Goal: Task Accomplishment & Management: Use online tool/utility

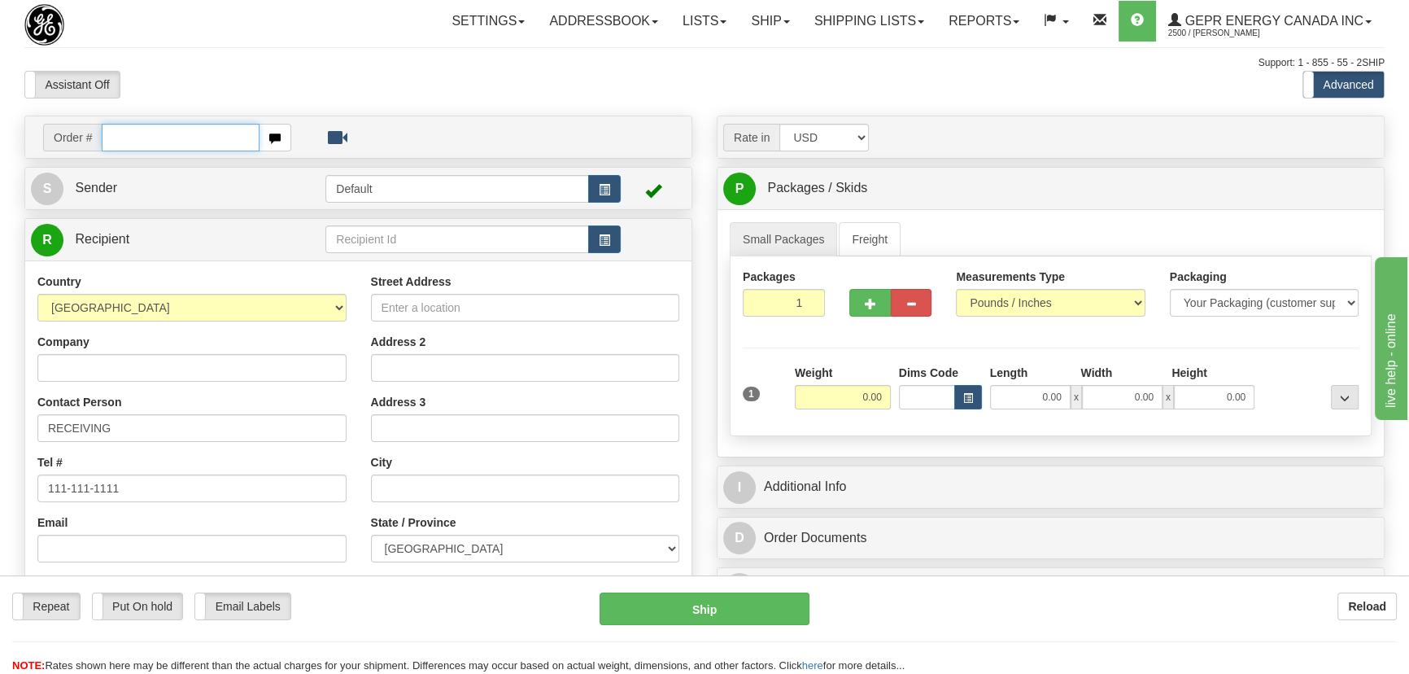
paste input "0086692216"
click at [122, 137] on input "0086692216" at bounding box center [181, 138] width 158 height 28
type input "86692216"
click at [247, 73] on body "Training Course Close Toggle navigation Settings Shipping Preferences New Recip…" at bounding box center [710, 337] width 1420 height 674
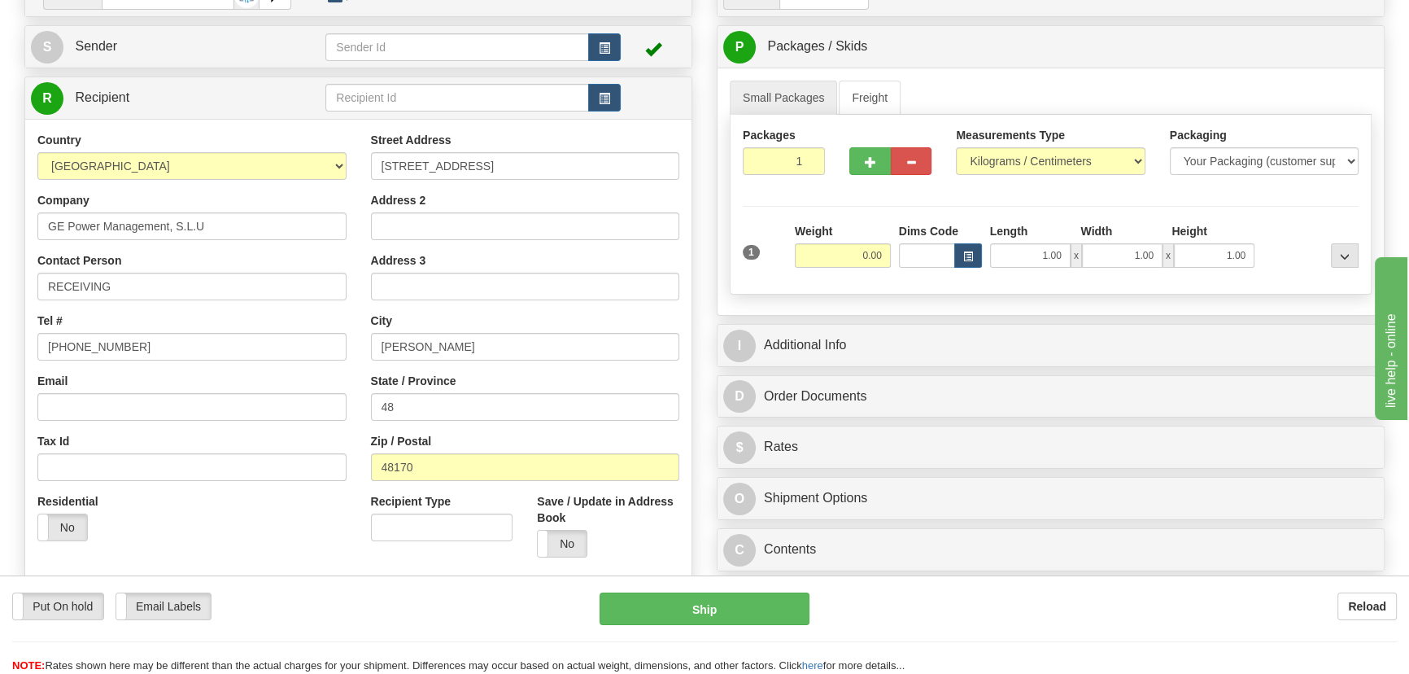
scroll to position [147, 0]
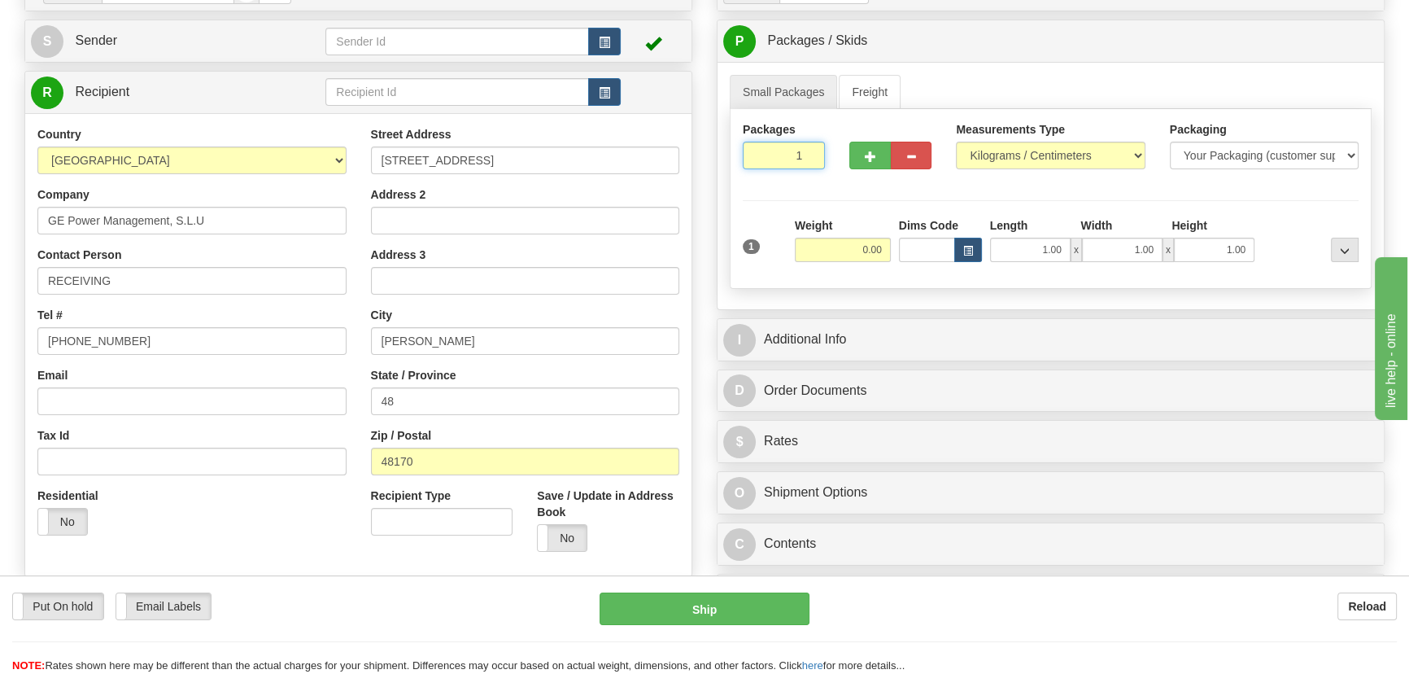
drag, startPoint x: 793, startPoint y: 159, endPoint x: 813, endPoint y: 169, distance: 22.6
click at [813, 169] on div "Packages 1 1" at bounding box center [784, 151] width 107 height 60
type input "2"
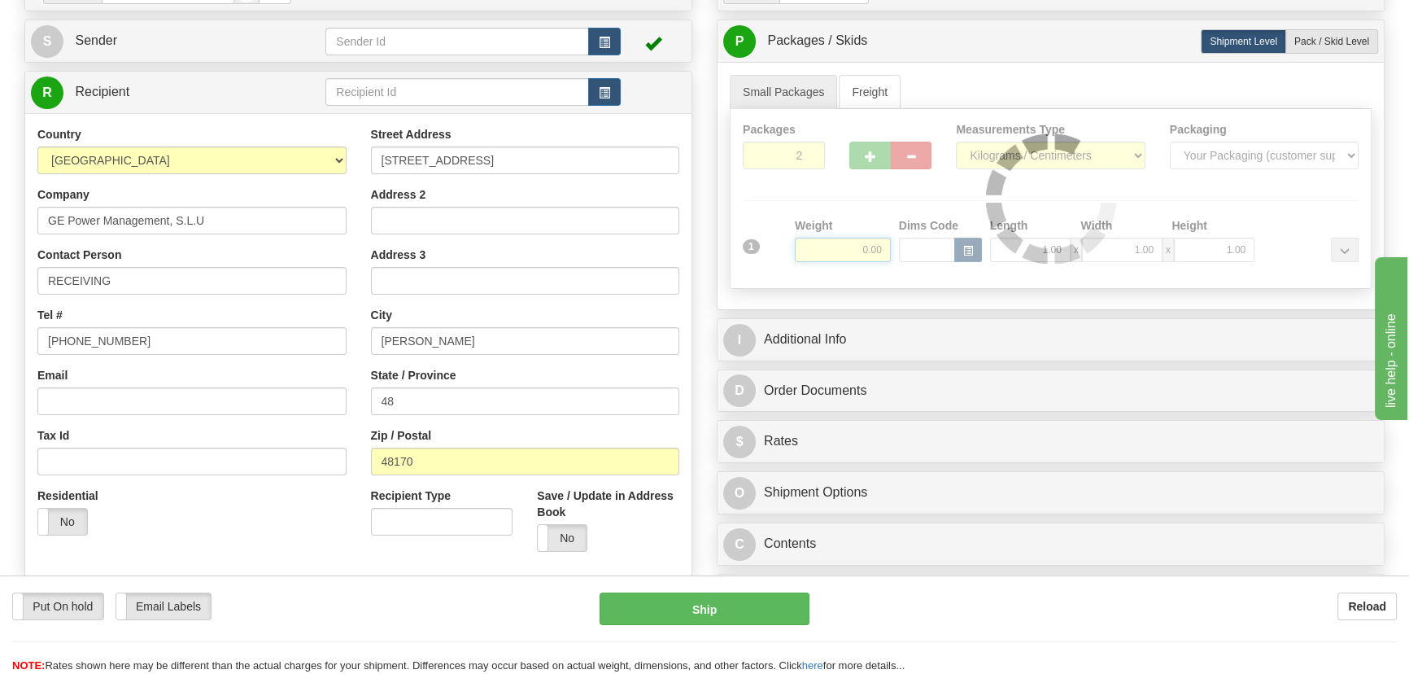
click at [852, 253] on div "Packages 2 1 Measurements Type" at bounding box center [1051, 199] width 642 height 180
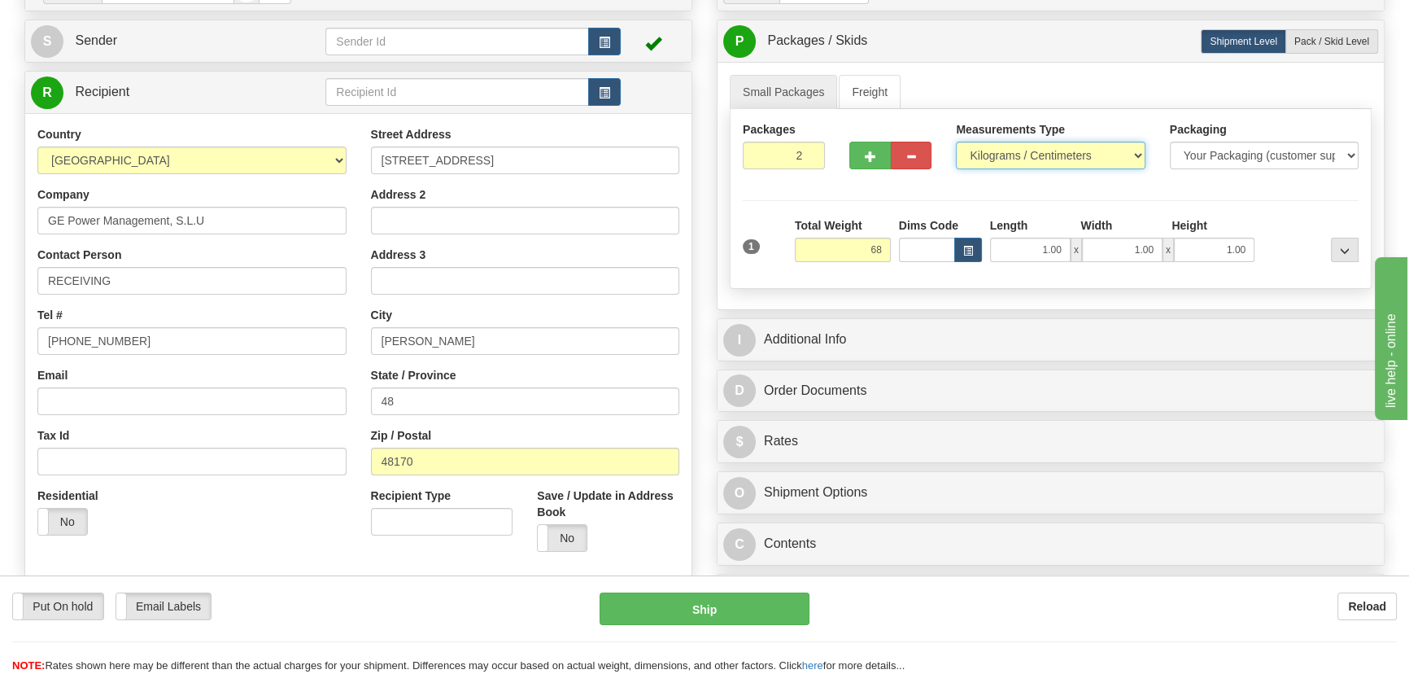
type input "68.00"
click at [1017, 151] on select "Pounds / Inches Kilograms / Centimeters" at bounding box center [1050, 156] width 189 height 28
select select "0"
click at [956, 142] on select "Pounds / Inches Kilograms / Centimeters" at bounding box center [1050, 156] width 189 height 28
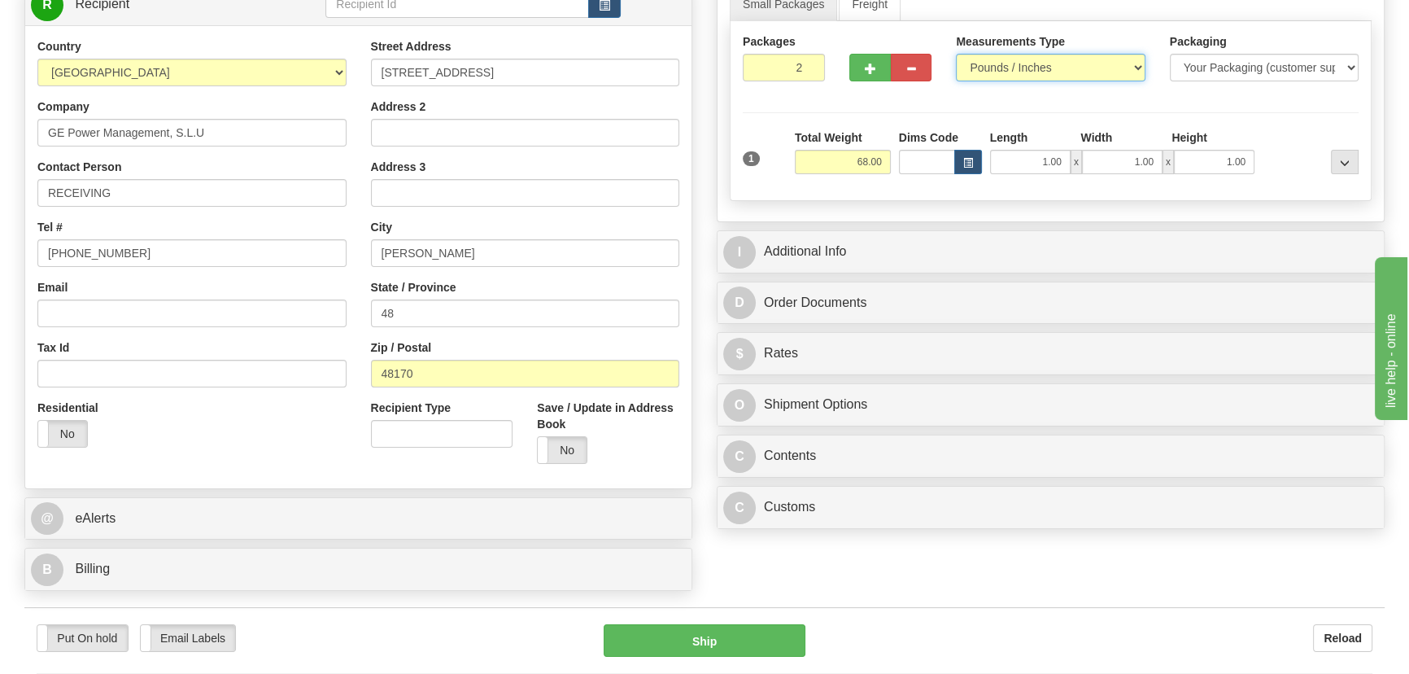
scroll to position [369, 0]
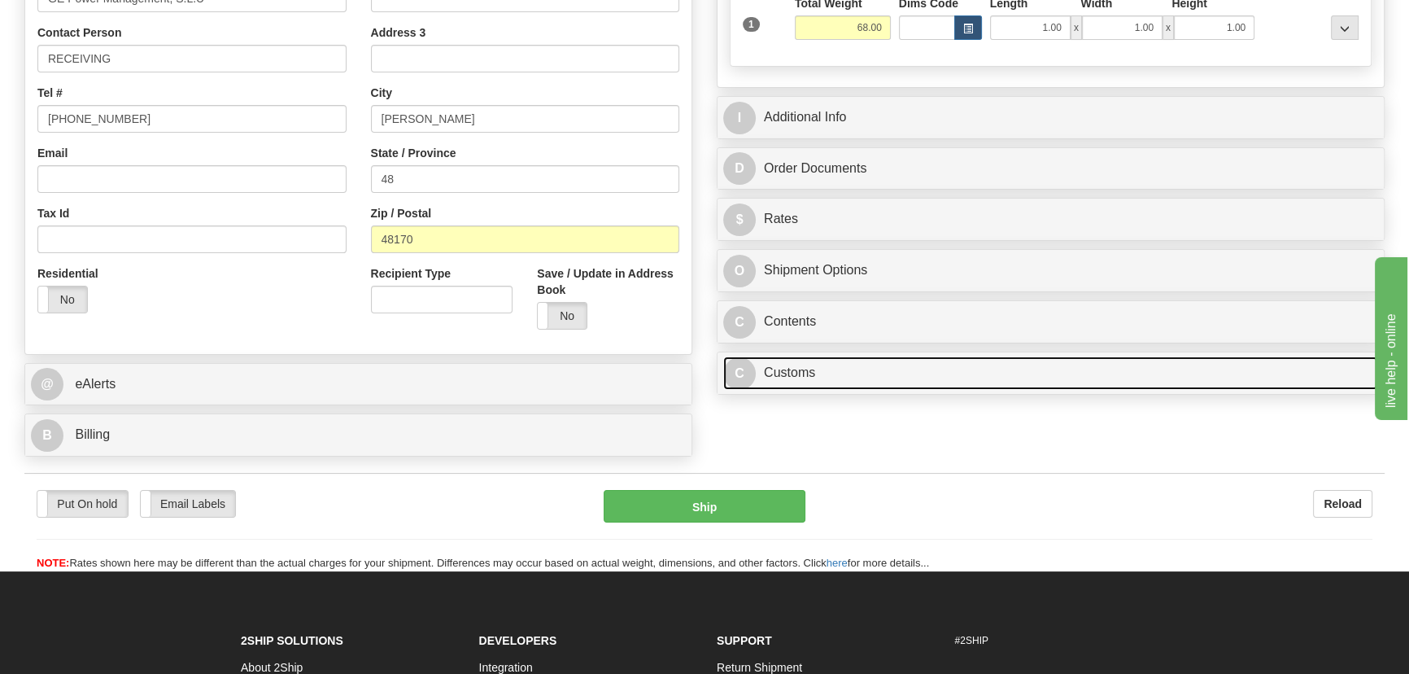
click at [982, 370] on link "C Customs" at bounding box center [1050, 372] width 655 height 33
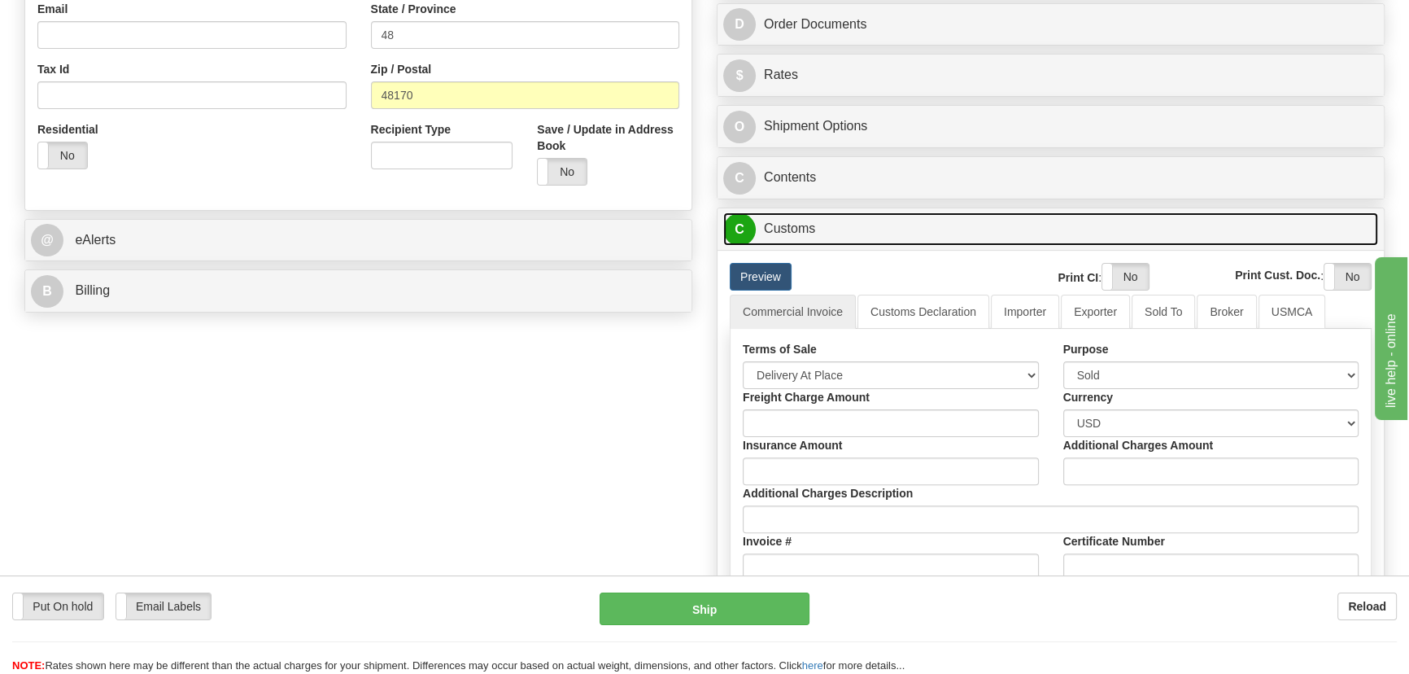
scroll to position [517, 0]
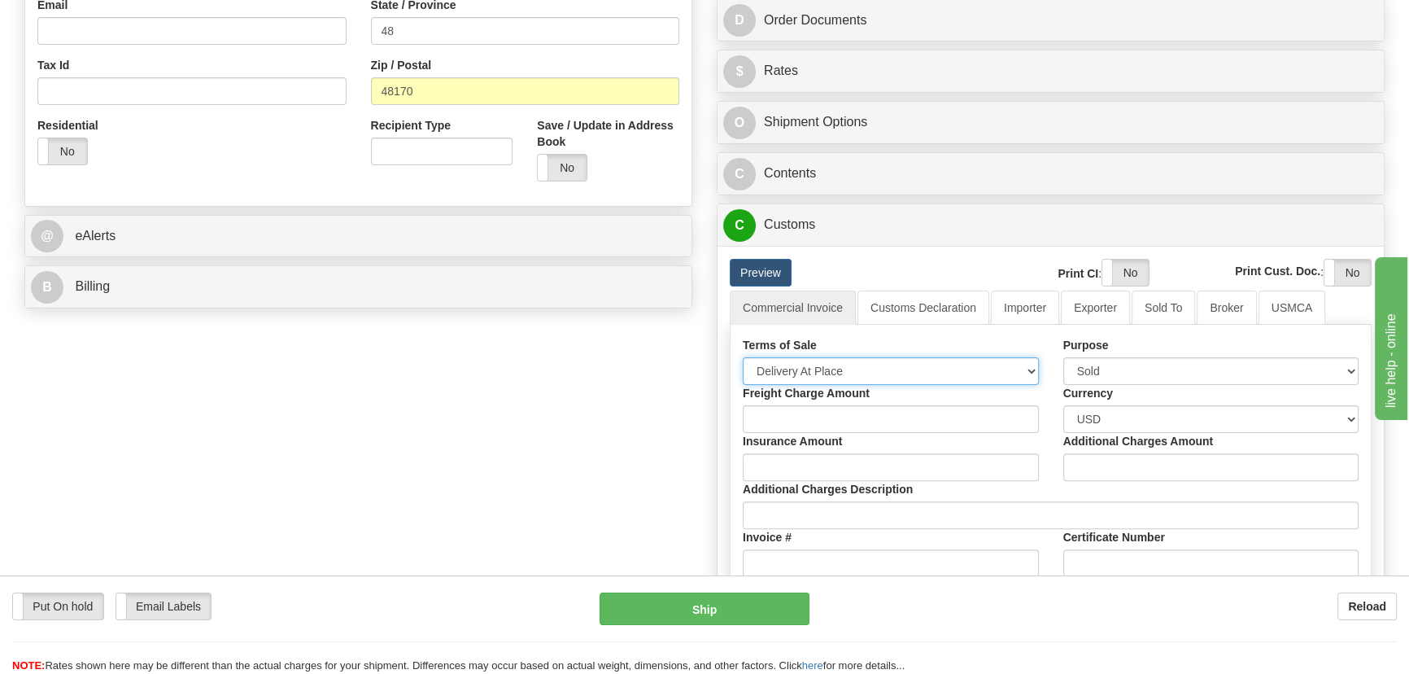
click at [925, 373] on select "Free Carrier Free On Board Ex Works Delivered Duty Unpaid Delivered Duty Paid C…" at bounding box center [891, 371] width 296 height 28
select select "7"
click at [743, 357] on select "Free Carrier Free On Board Ex Works Delivered Duty Unpaid Delivered Duty Paid C…" at bounding box center [891, 371] width 296 height 28
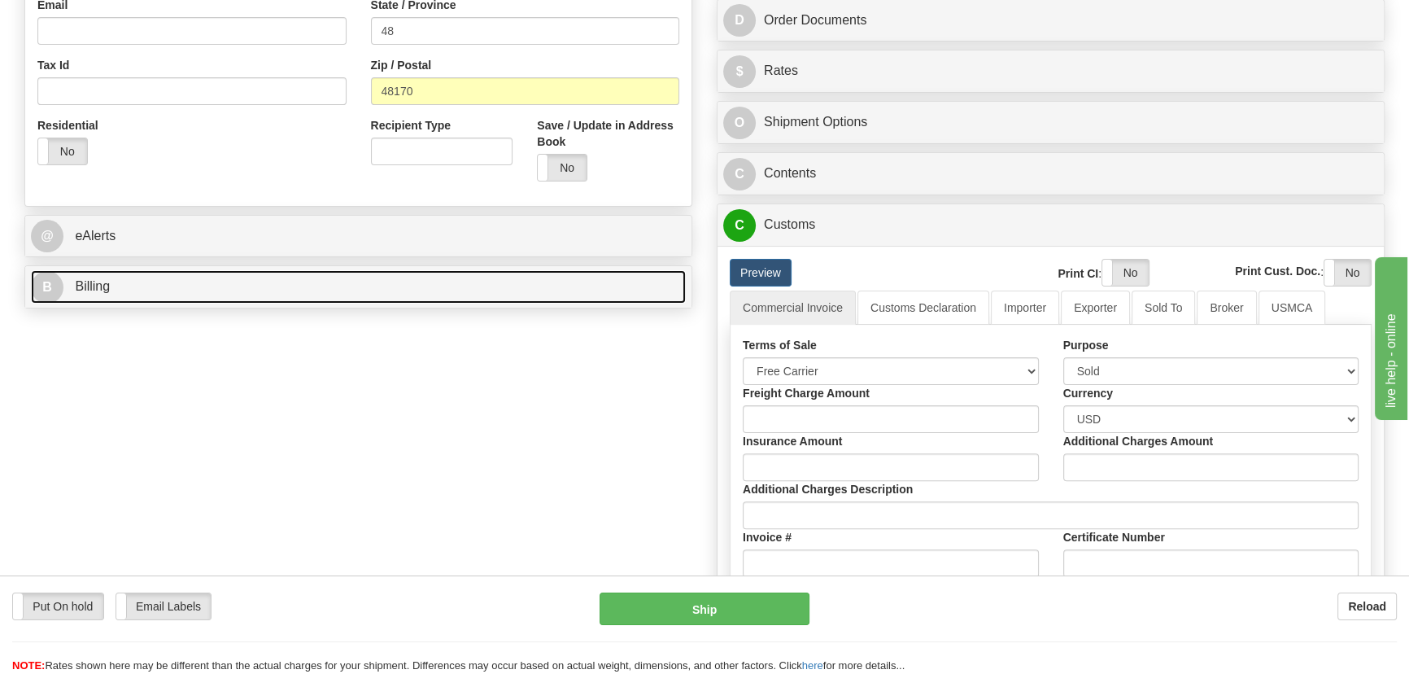
click at [469, 286] on link "B Billing" at bounding box center [358, 286] width 655 height 33
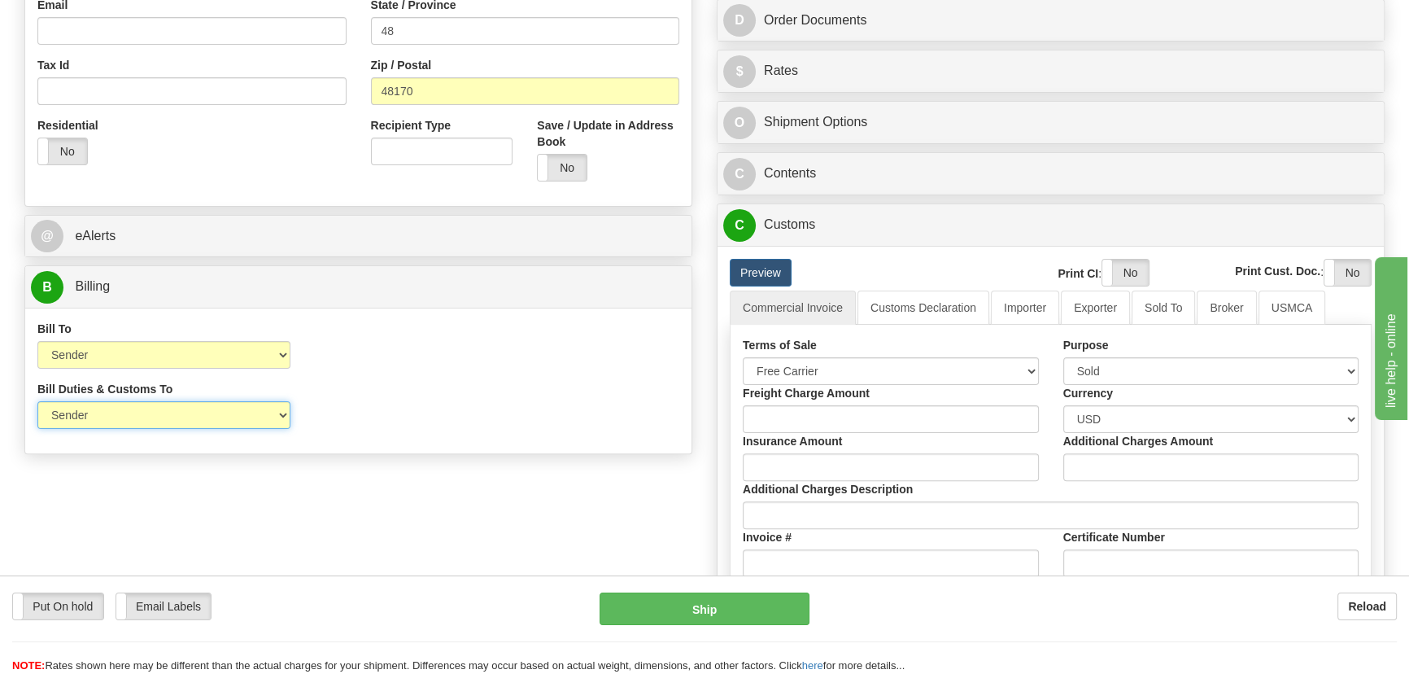
click at [208, 426] on select "Sender Recipient Third Party" at bounding box center [163, 415] width 253 height 28
select select "2"
click at [37, 401] on select "Sender Recipient Third Party" at bounding box center [163, 415] width 253 height 28
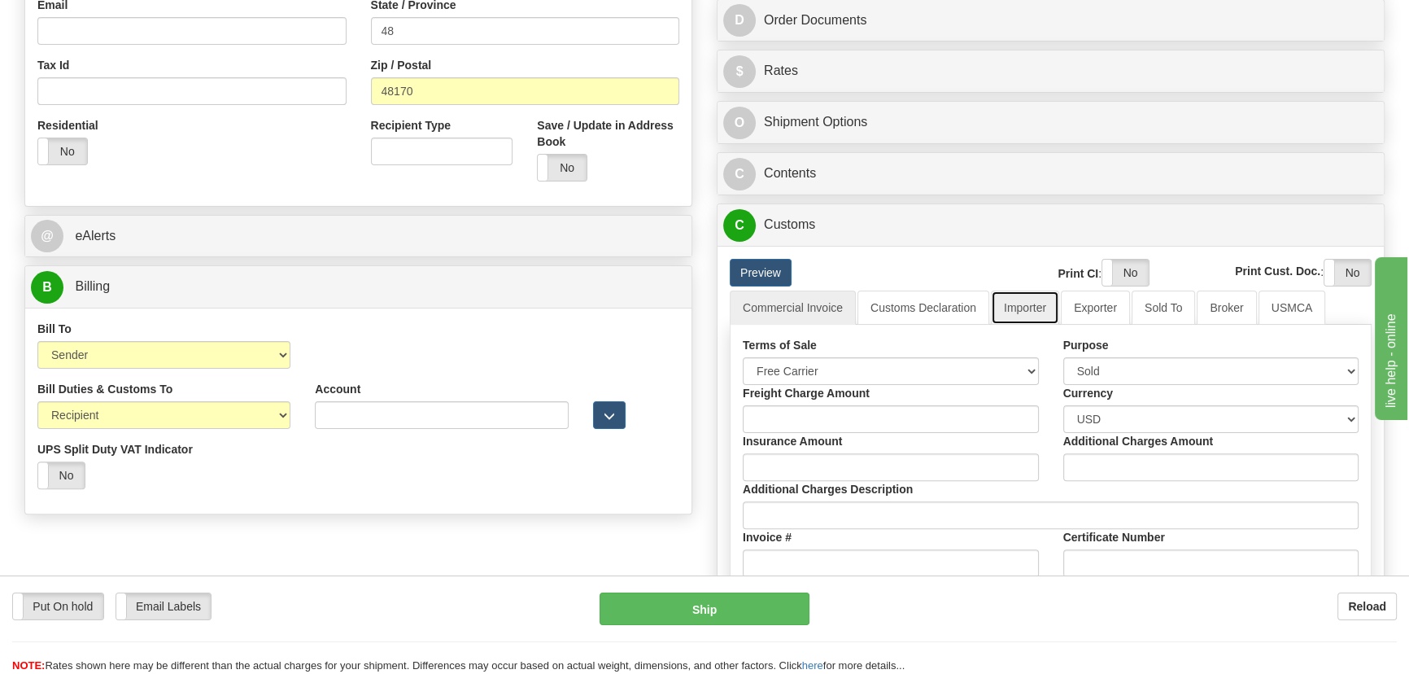
click at [1026, 300] on link "Importer" at bounding box center [1025, 307] width 68 height 34
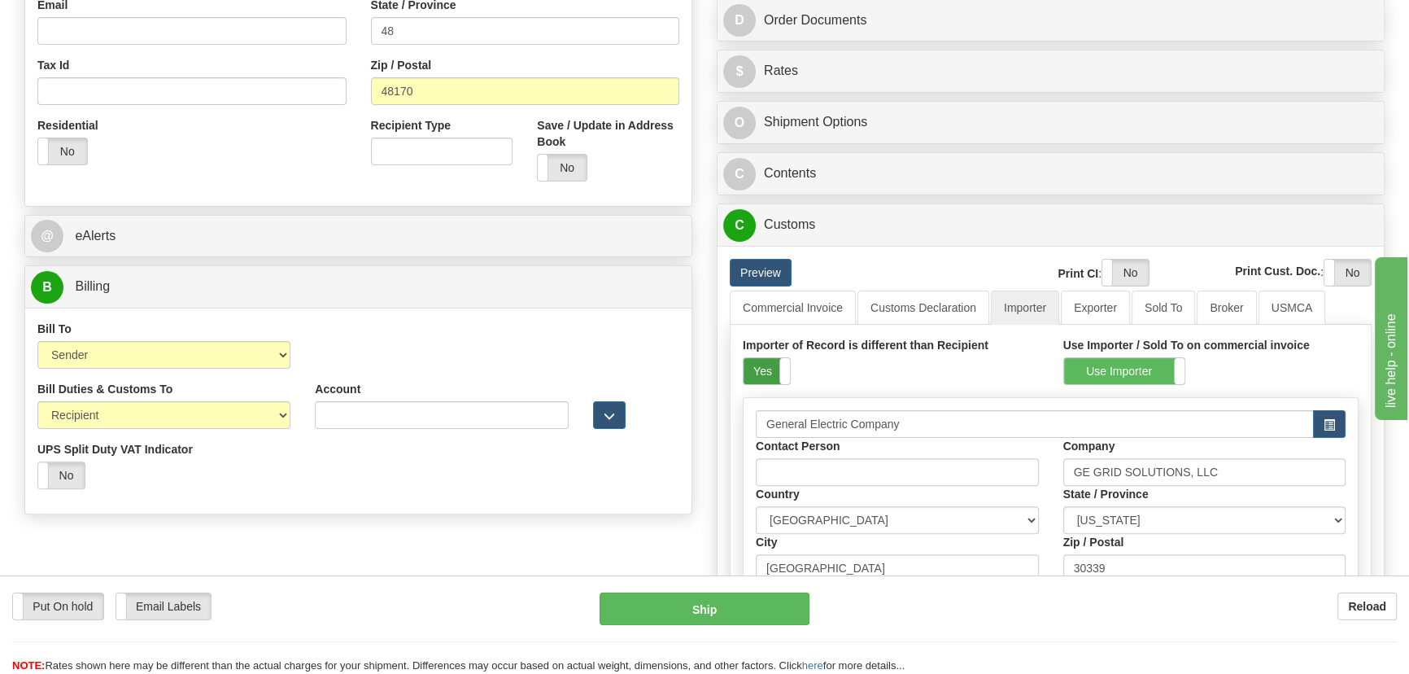
click at [763, 376] on label "Yes" at bounding box center [767, 371] width 46 height 26
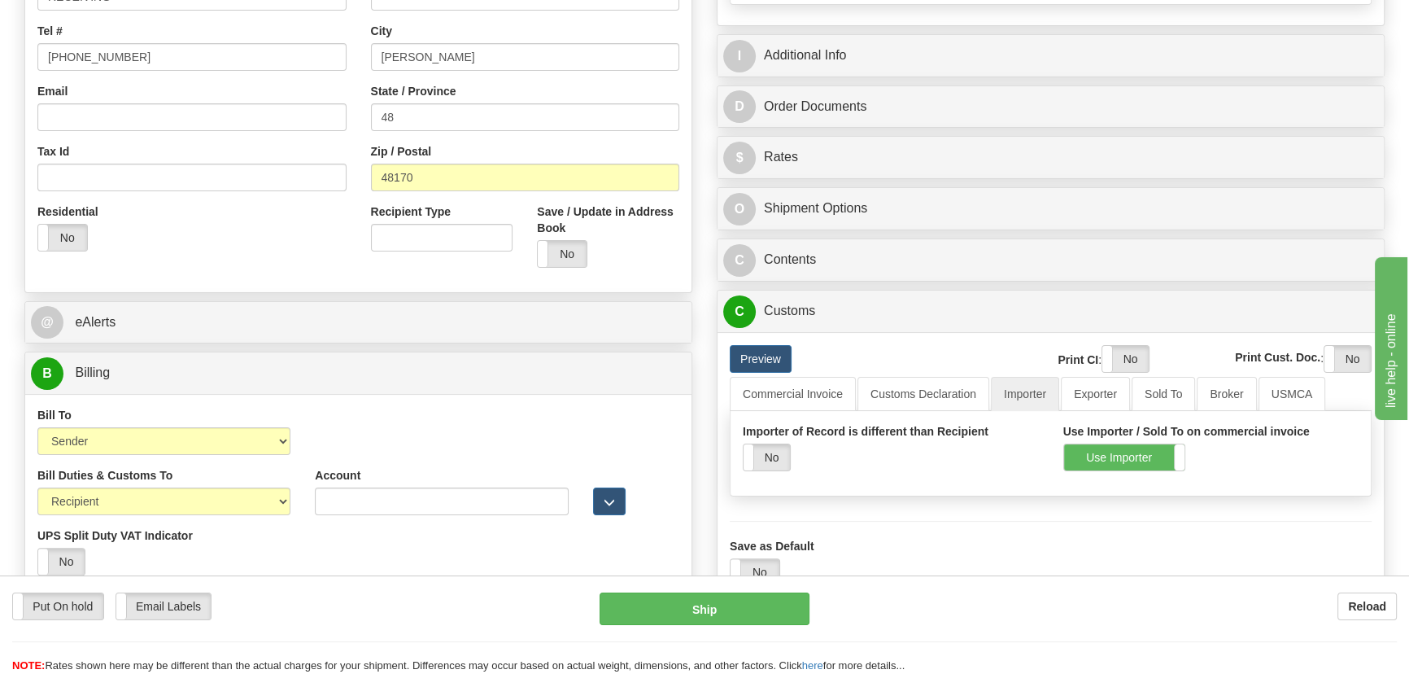
scroll to position [221, 0]
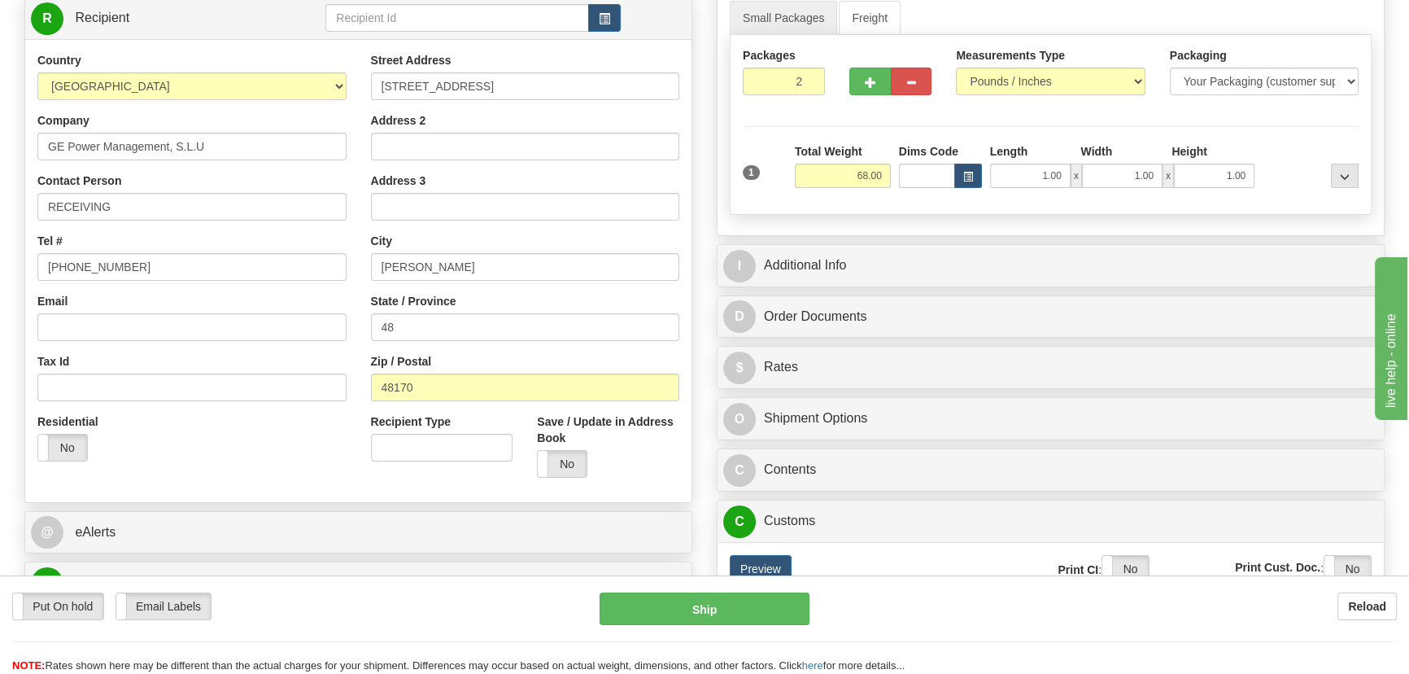
click at [1132, 238] on div "Rate in Account Currency ARN AWG AUD AUS BHD BBD BFR BMD BRC BRL GBP UKL BND BG…" at bounding box center [1051, 361] width 692 height 934
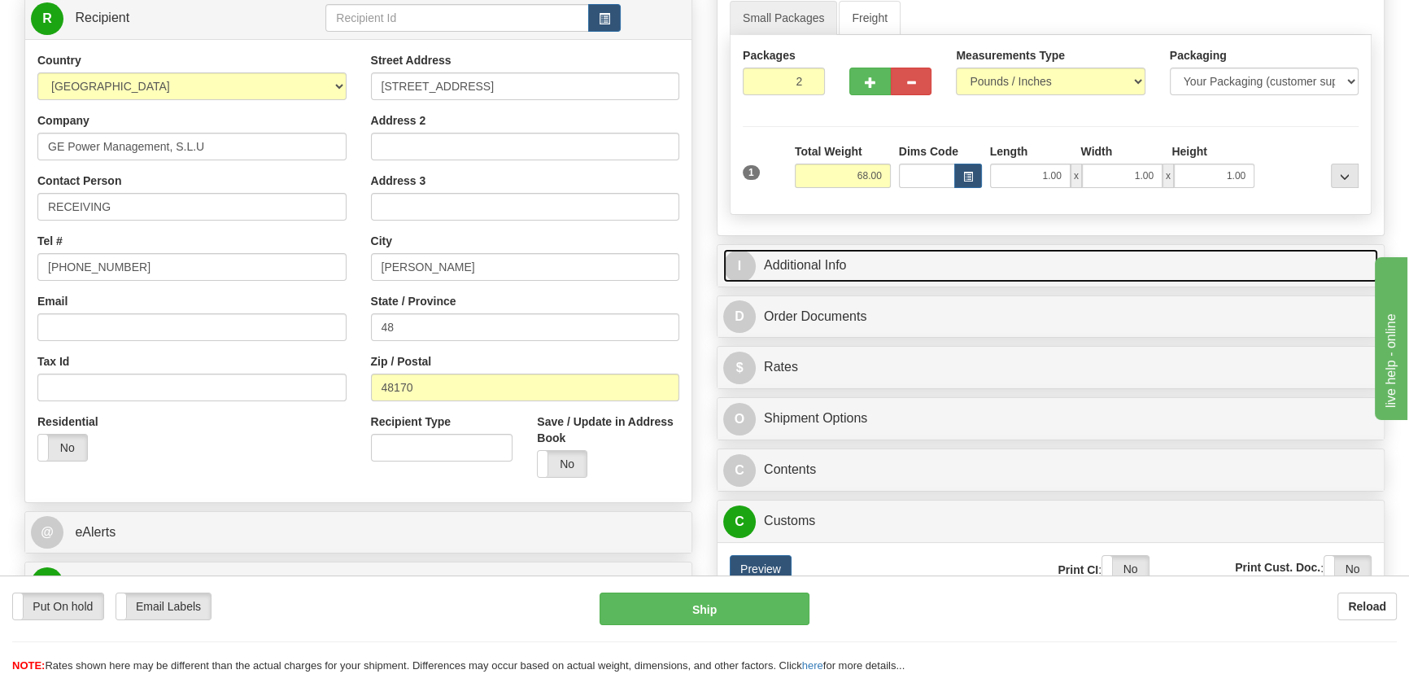
click at [1129, 251] on link "I Additional Info" at bounding box center [1050, 265] width 655 height 33
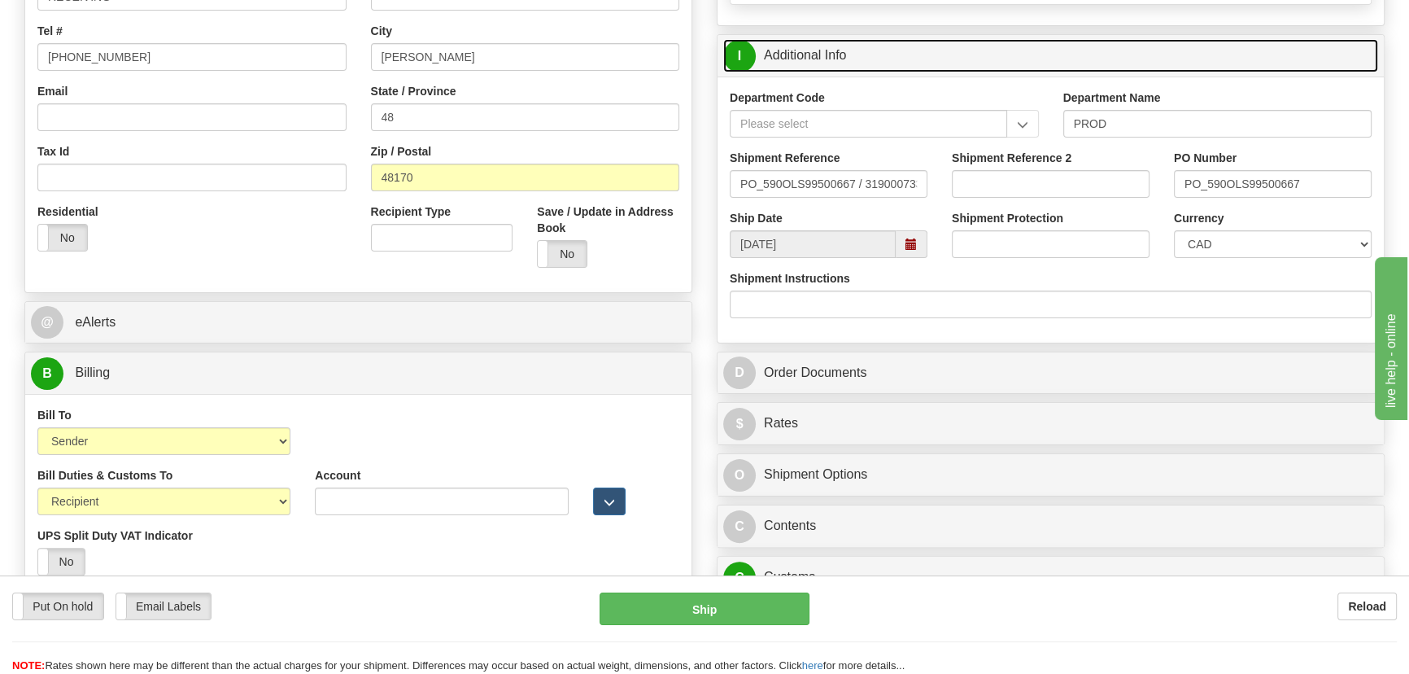
scroll to position [443, 0]
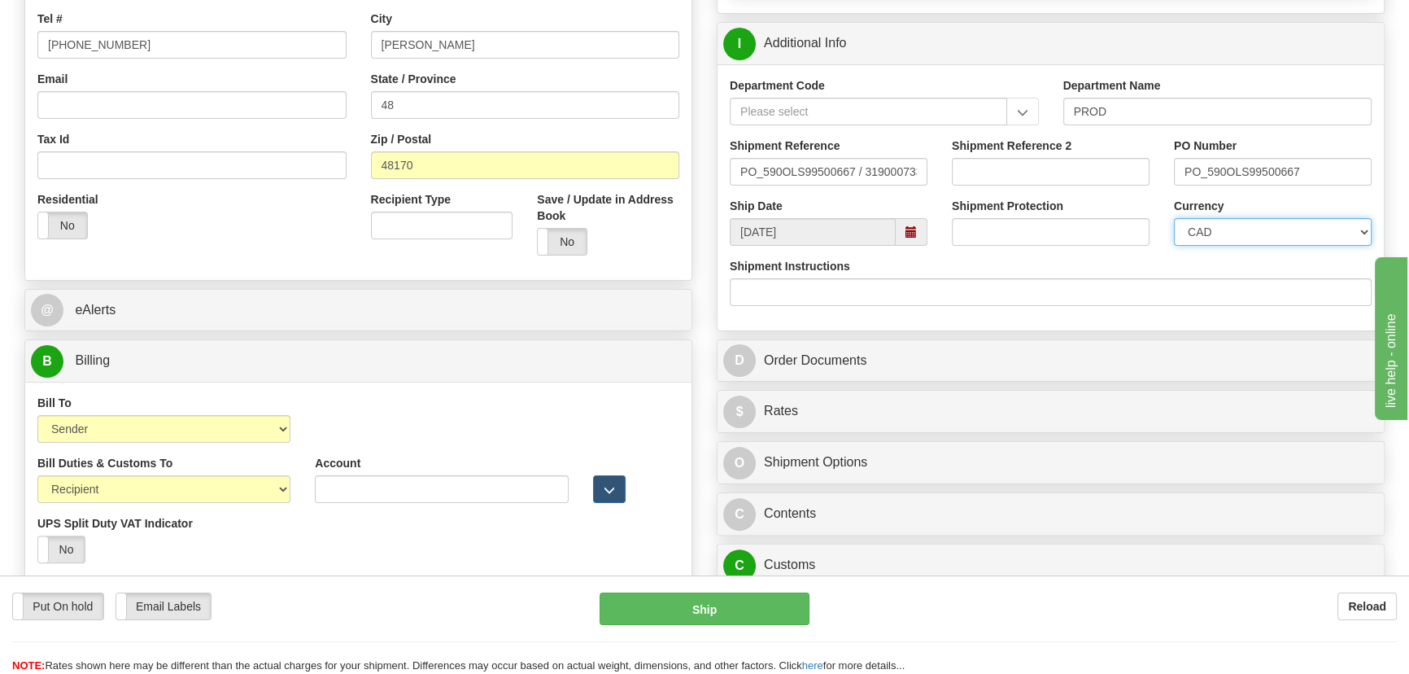
click at [1190, 227] on select "CAD USD EUR ZAR [PERSON_NAME] ARN AUD AUS AWG BBD BFR BGN BHD BMD BND BRC BRL C…" at bounding box center [1273, 232] width 198 height 28
select select "1"
click at [1174, 218] on select "CAD USD EUR ZAR [PERSON_NAME] ARN AUD AUS AWG BBD BFR BGN BHD BMD BND BRC BRL C…" at bounding box center [1273, 232] width 198 height 28
click at [1024, 174] on input "Shipment Reference 2" at bounding box center [1051, 172] width 198 height 28
drag, startPoint x: 1039, startPoint y: 169, endPoint x: 860, endPoint y: 164, distance: 179.1
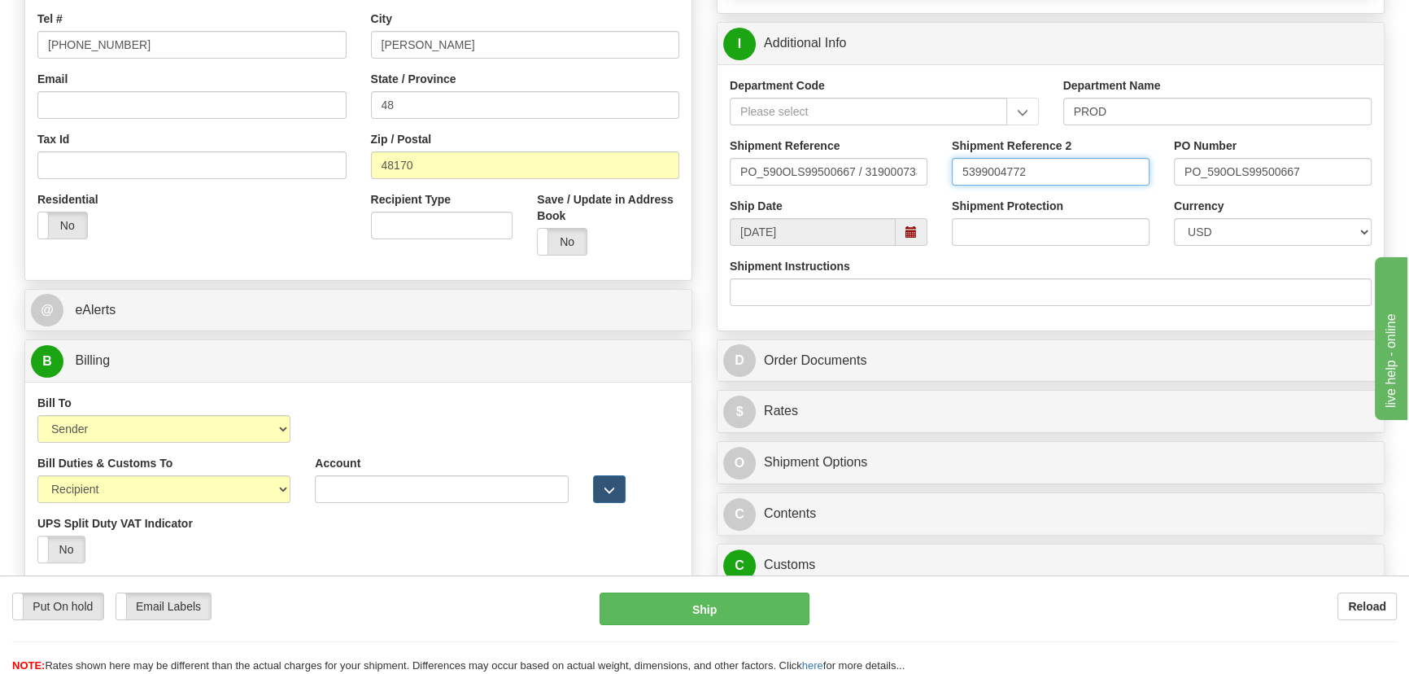
click at [860, 164] on div "Shipment Reference PO_590OLS99500667 / 3190007332 Shipment Reference 2 53990047…" at bounding box center [1051, 168] width 666 height 60
type input "5399004772"
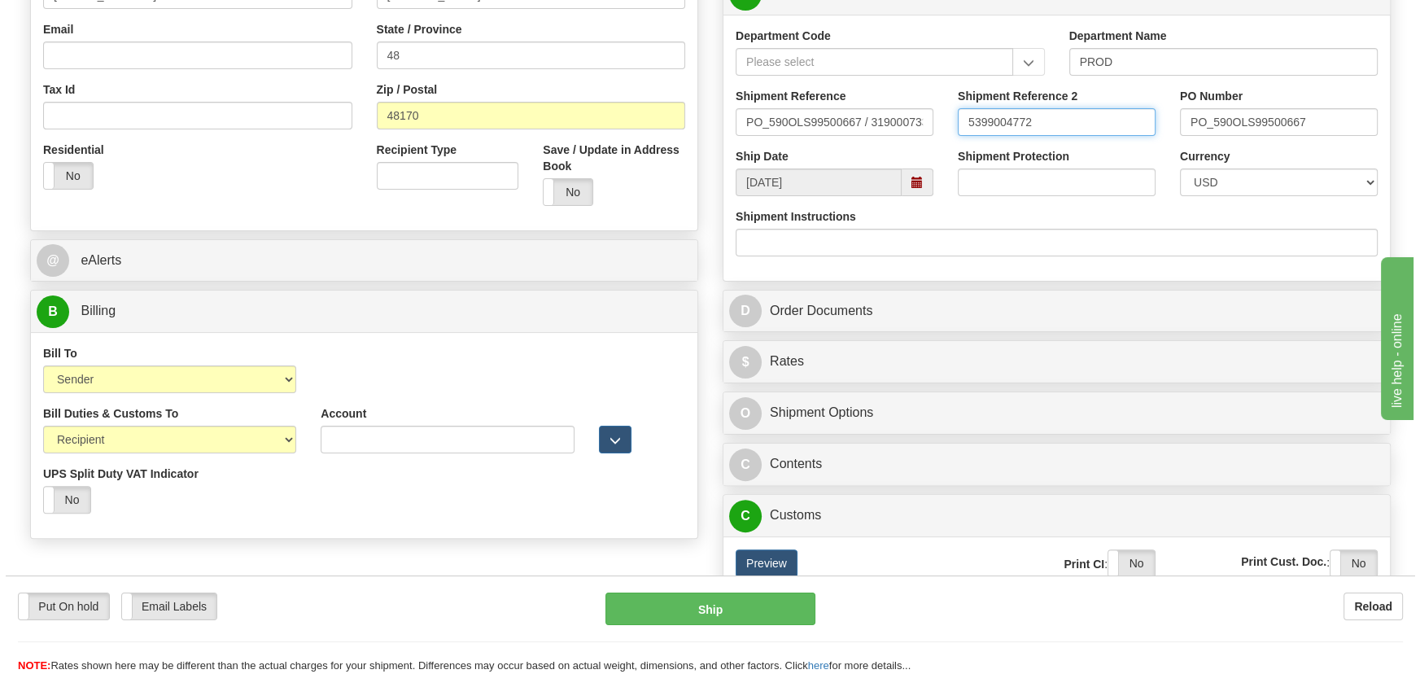
scroll to position [666, 0]
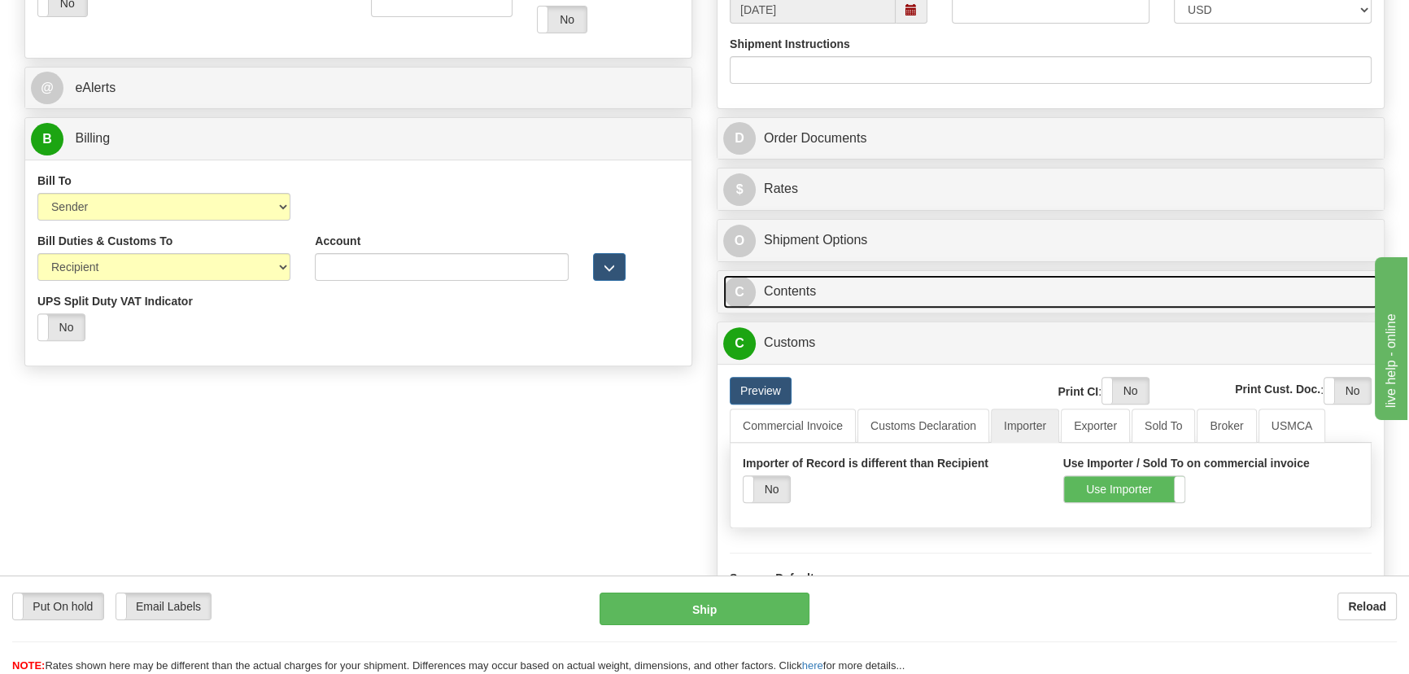
click at [1099, 295] on link "C Contents" at bounding box center [1050, 291] width 655 height 33
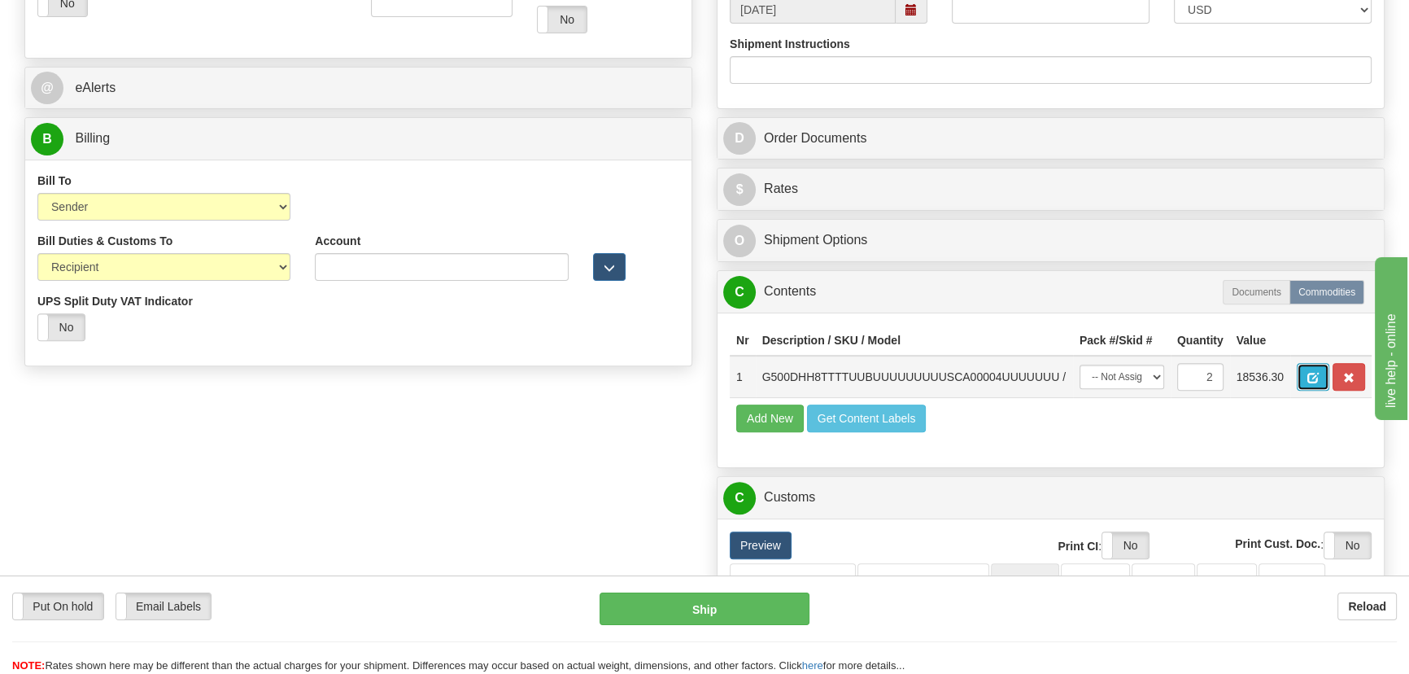
click at [1314, 382] on span "button" at bounding box center [1313, 378] width 11 height 11
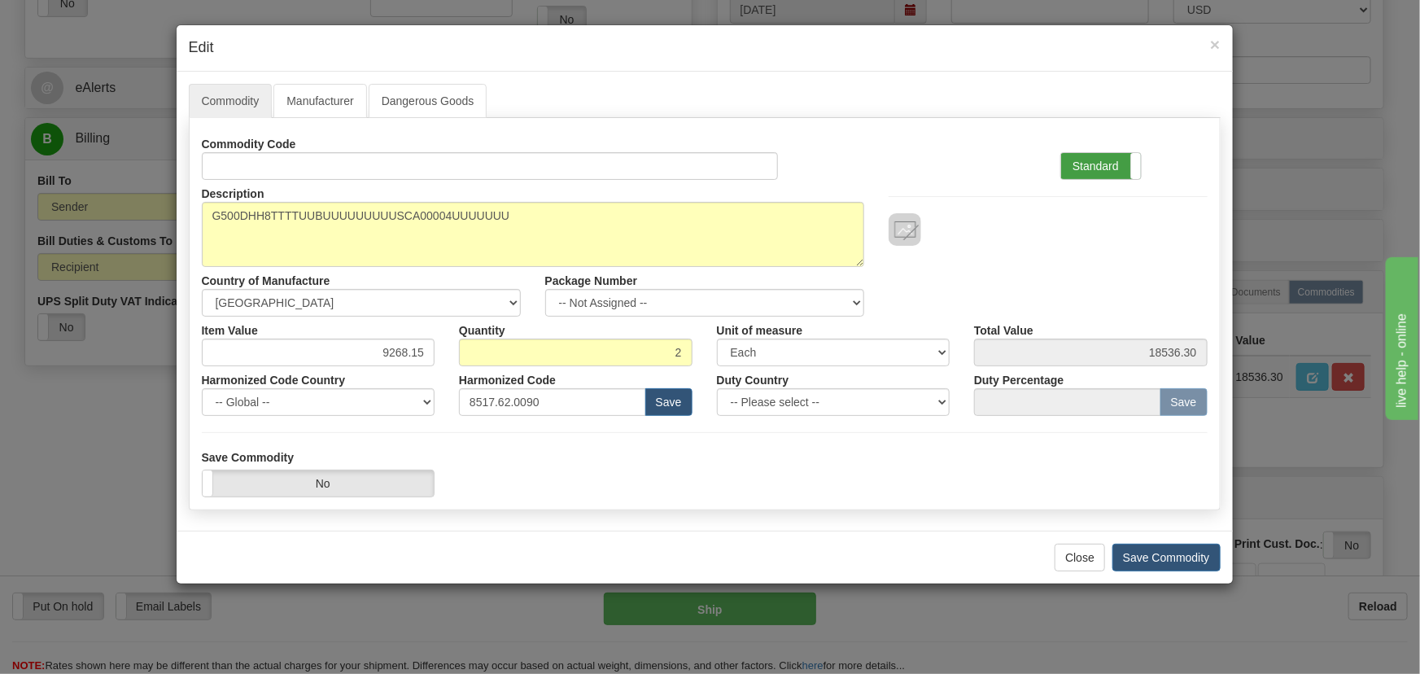
click at [1118, 164] on label "Standard" at bounding box center [1101, 166] width 80 height 26
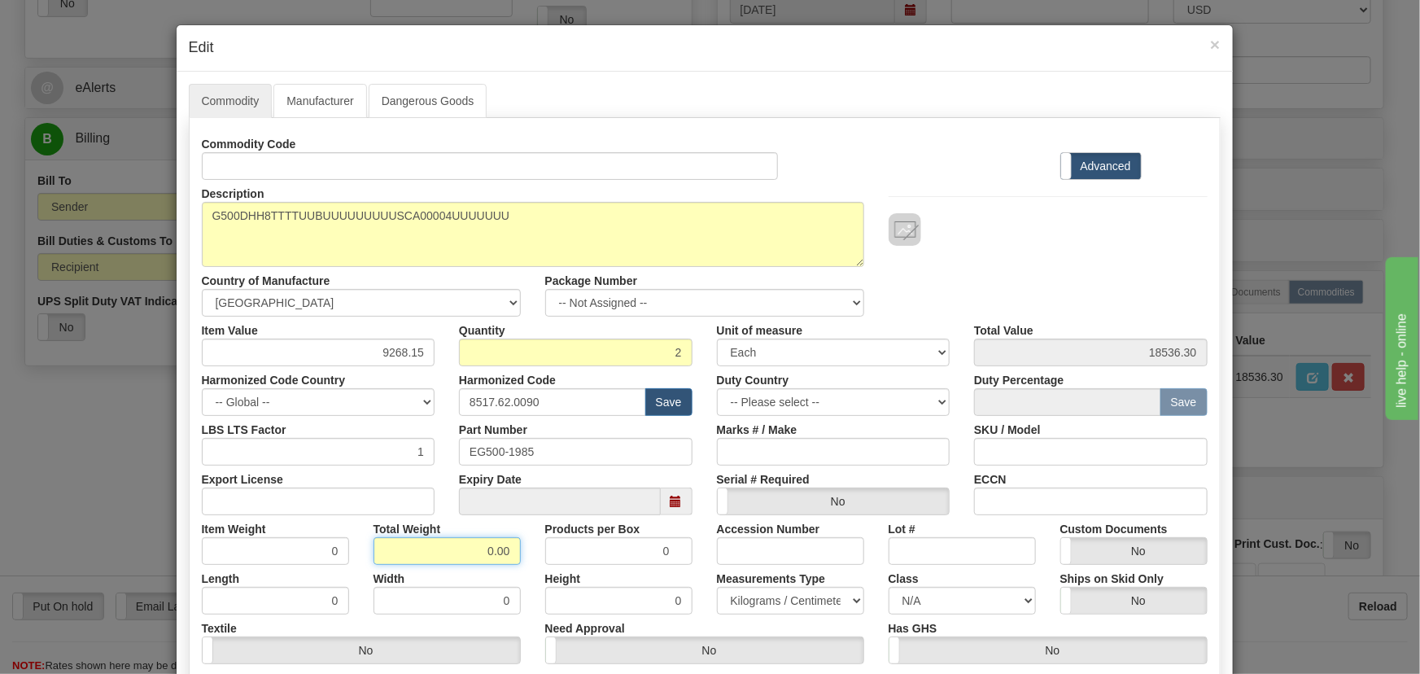
drag, startPoint x: 479, startPoint y: 553, endPoint x: 534, endPoint y: 565, distance: 55.7
click at [534, 564] on div "Commodity Code Standard Advanced Description G500DHH8TTTTUUBUUUUUUUUUSCA00004UU…" at bounding box center [705, 421] width 1006 height 583
type input "2"
type input "1.0000"
drag, startPoint x: 375, startPoint y: 349, endPoint x: 423, endPoint y: 360, distance: 49.2
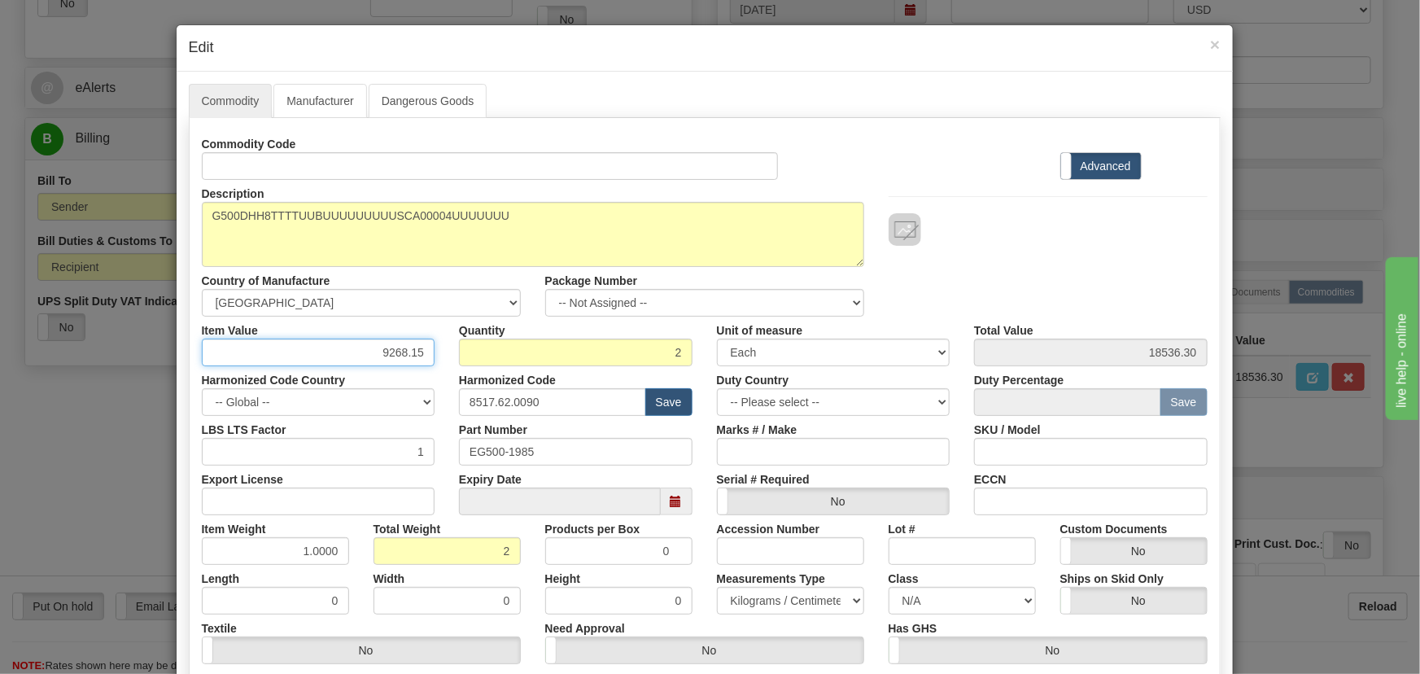
click at [423, 360] on input "9268.15" at bounding box center [319, 352] width 234 height 28
paste input "7.377,4"
type input "7377.45"
type input "14754.90"
click at [1004, 269] on div "Description G500DHH8TTTTUUBUUUUUUUUUSCA00004UUUUUUU Country of Manufacture -- U…" at bounding box center [705, 248] width 1030 height 137
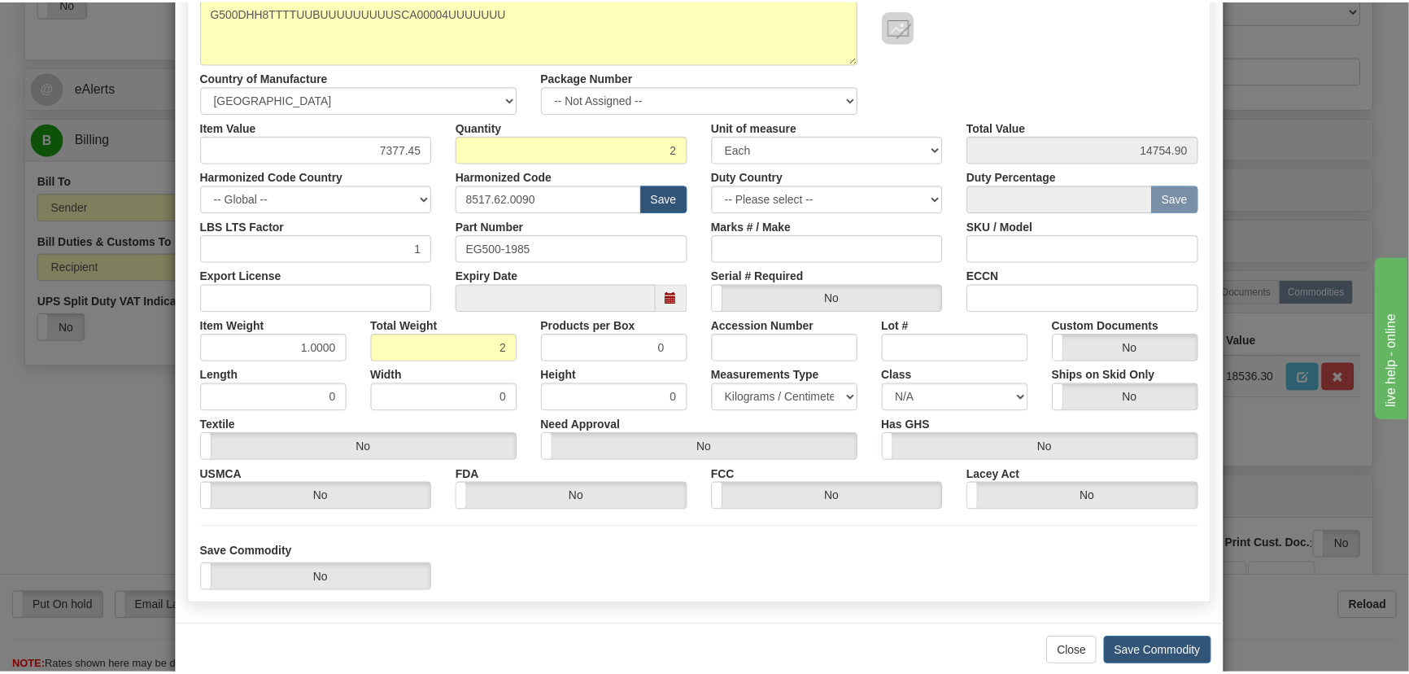
scroll to position [231, 0]
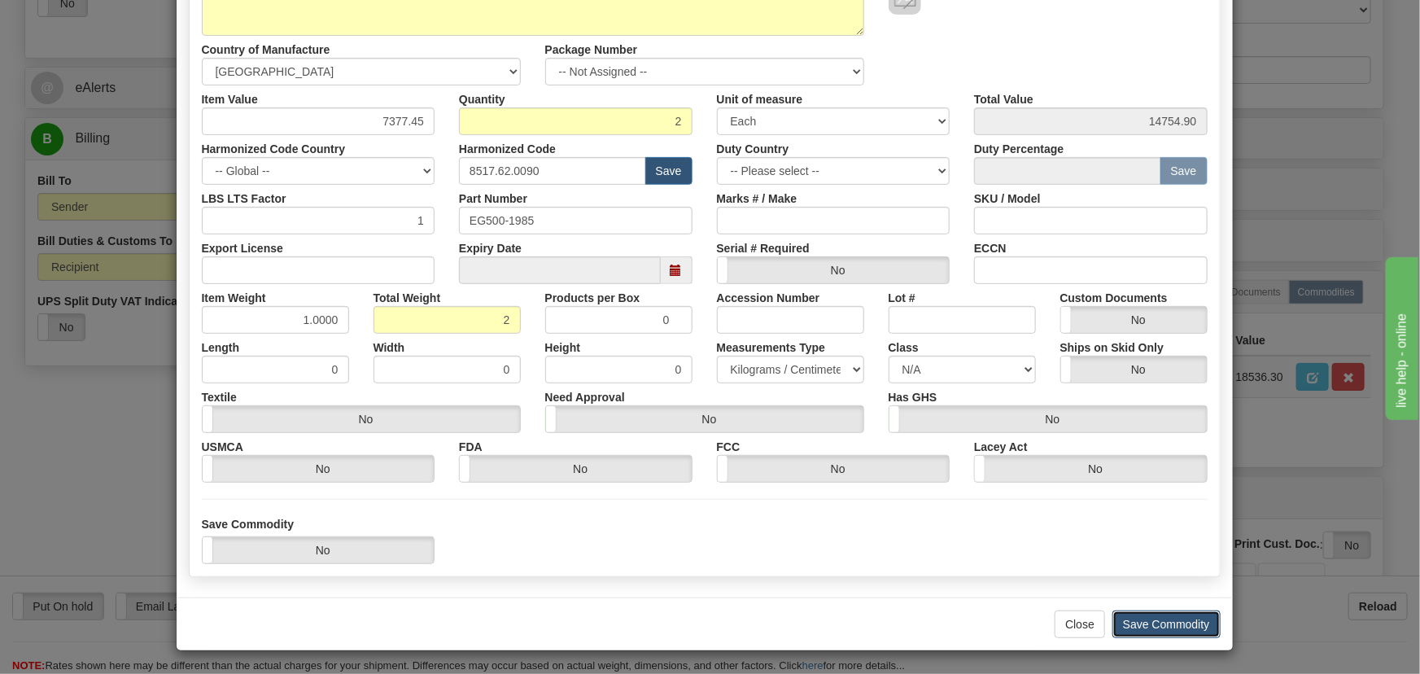
click at [1140, 618] on button "Save Commodity" at bounding box center [1166, 624] width 108 height 28
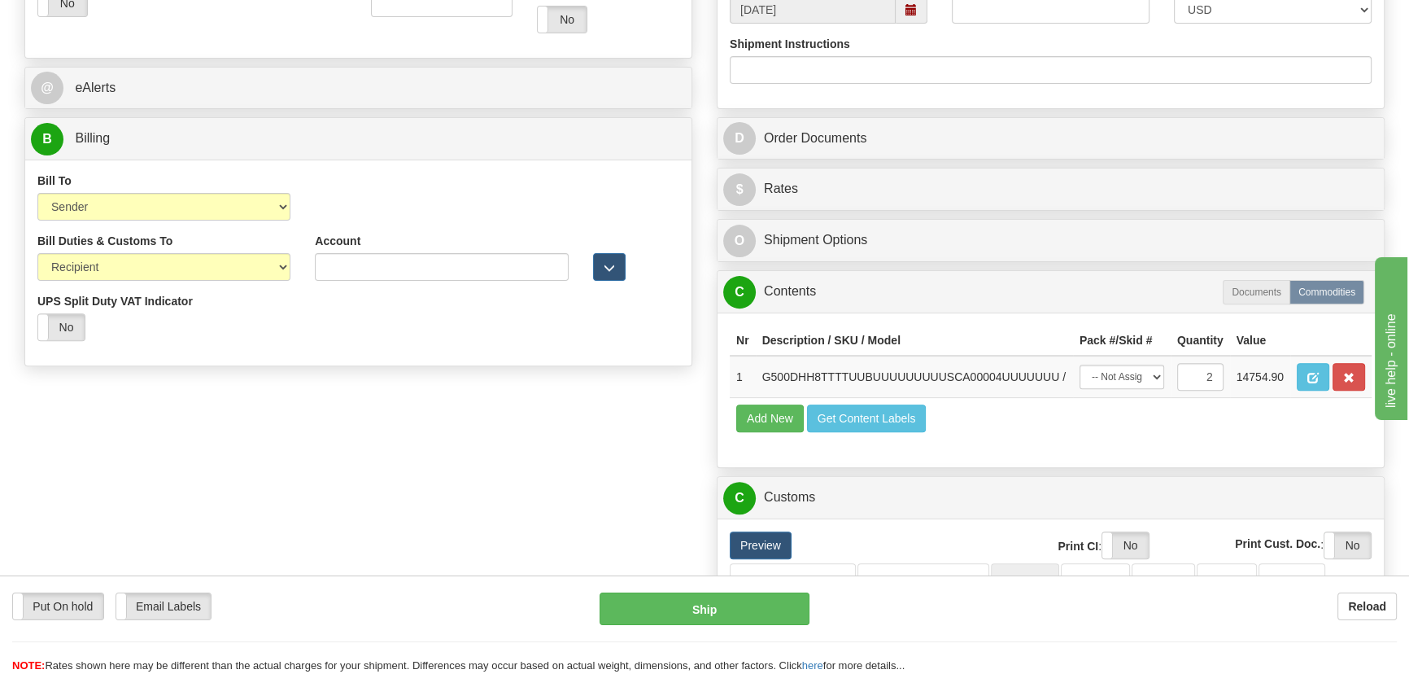
scroll to position [517, 0]
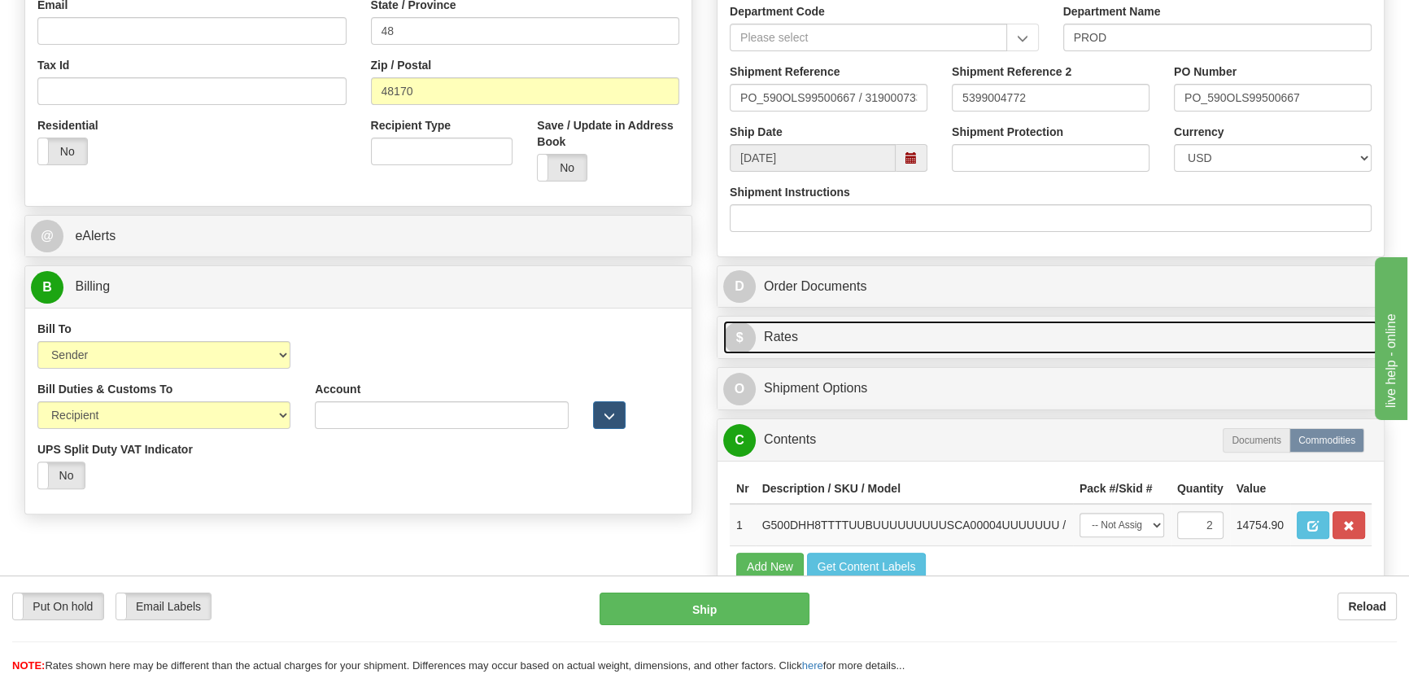
drag, startPoint x: 1055, startPoint y: 334, endPoint x: 1074, endPoint y: 337, distance: 19.0
click at [1055, 334] on link "$ Rates" at bounding box center [1050, 337] width 655 height 33
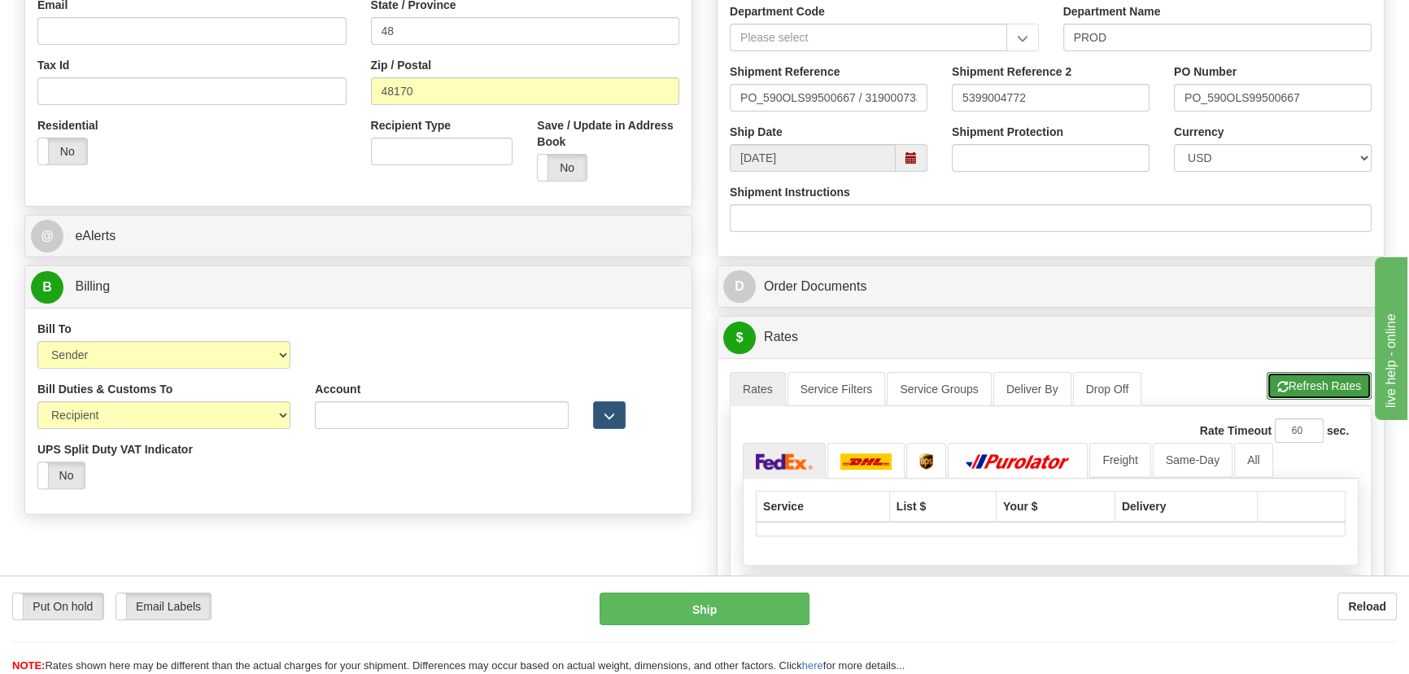
click at [1310, 377] on button "Refresh Rates" at bounding box center [1319, 386] width 105 height 28
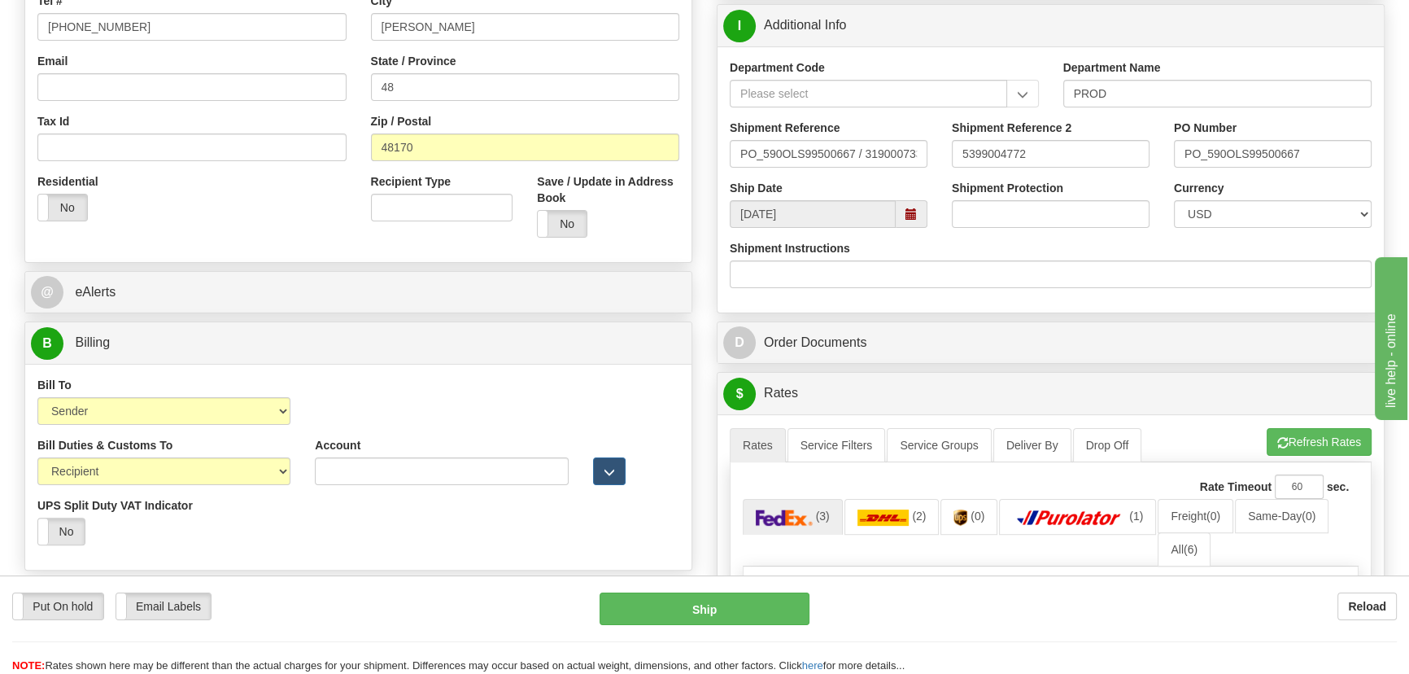
scroll to position [666, 0]
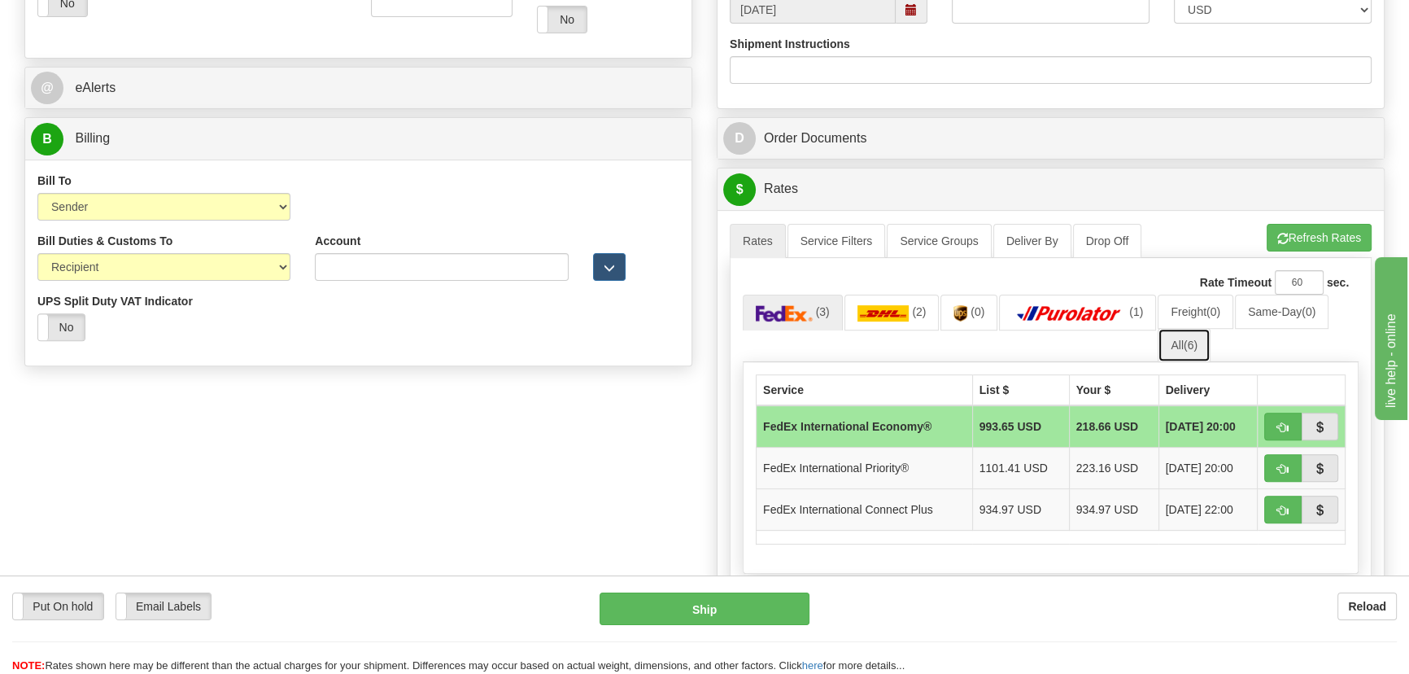
click at [1194, 338] on span "(6)" at bounding box center [1191, 344] width 14 height 13
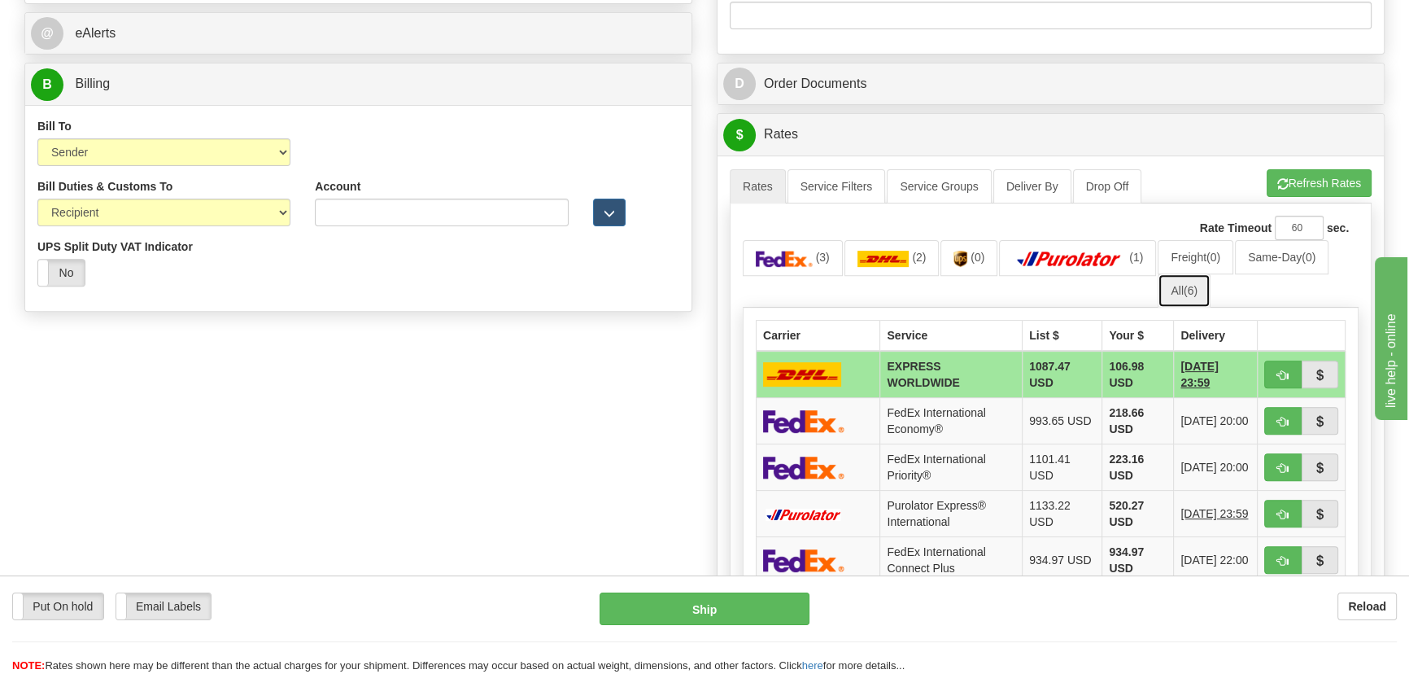
scroll to position [814, 0]
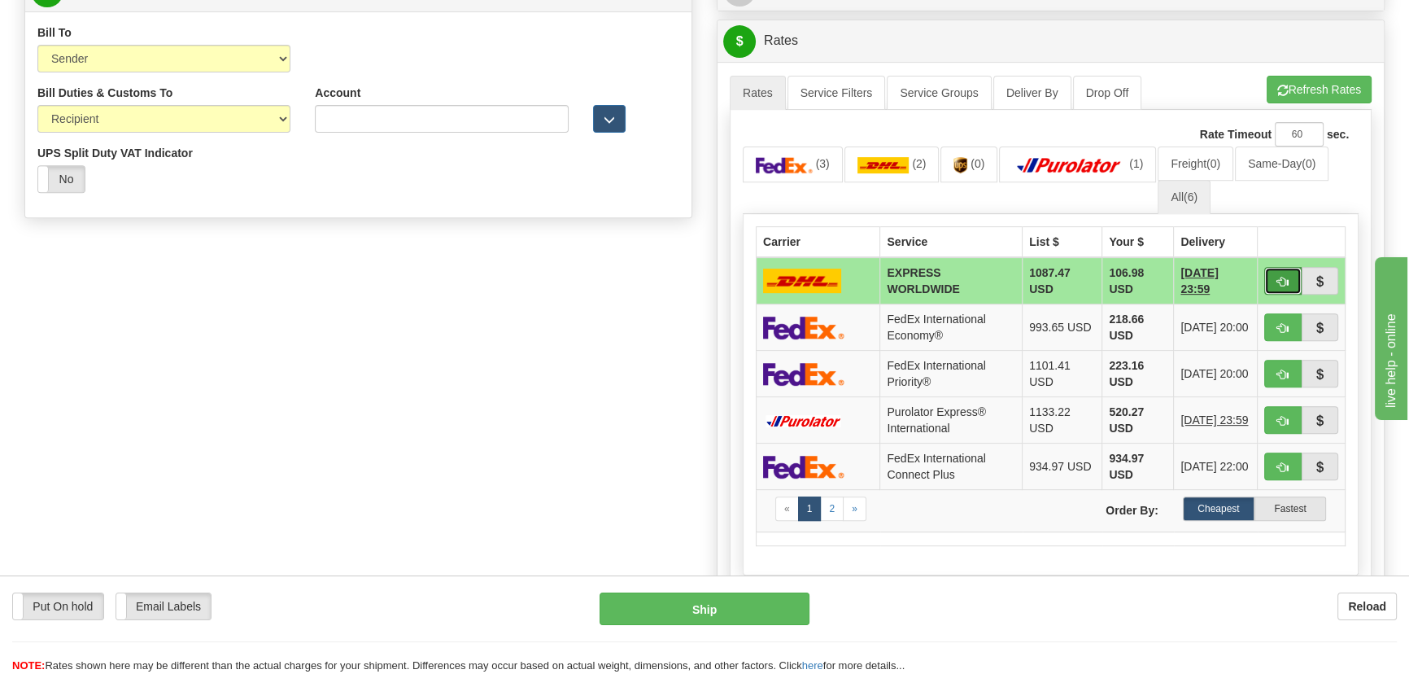
click at [1279, 277] on span "button" at bounding box center [1282, 282] width 11 height 11
type input "P"
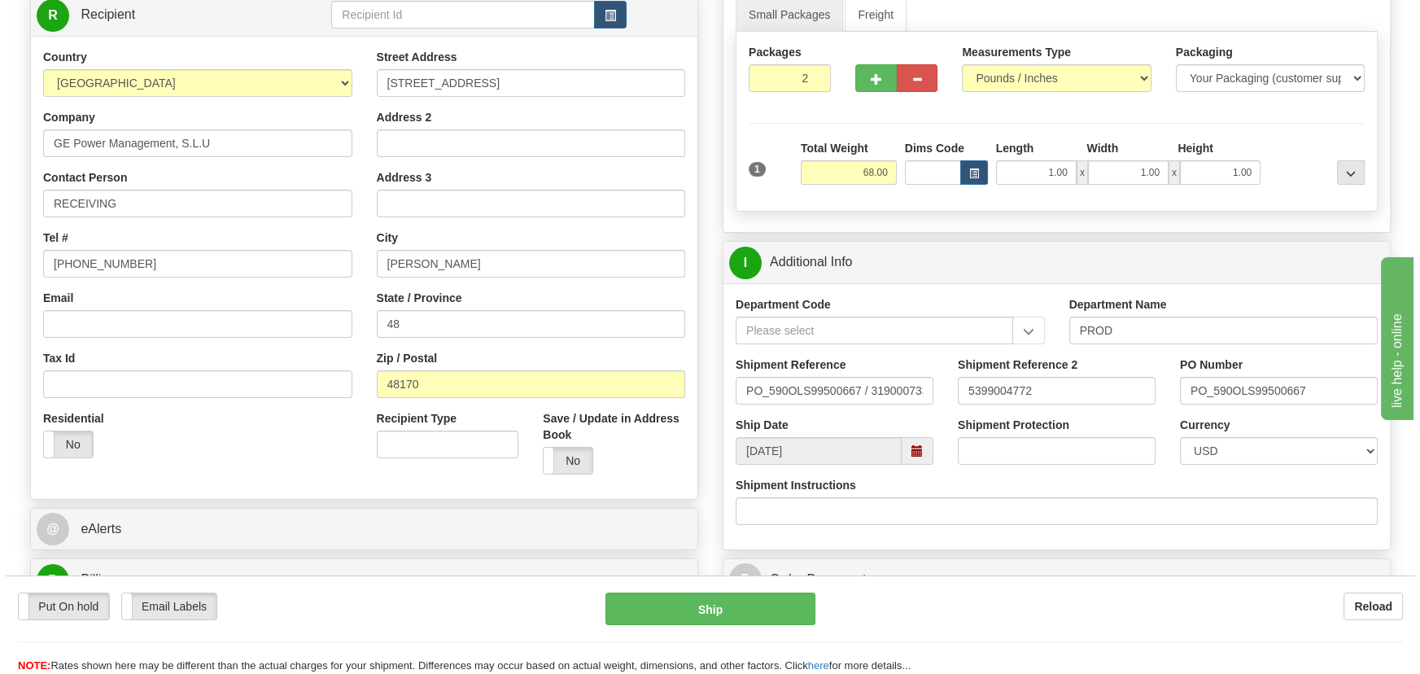
scroll to position [221, 0]
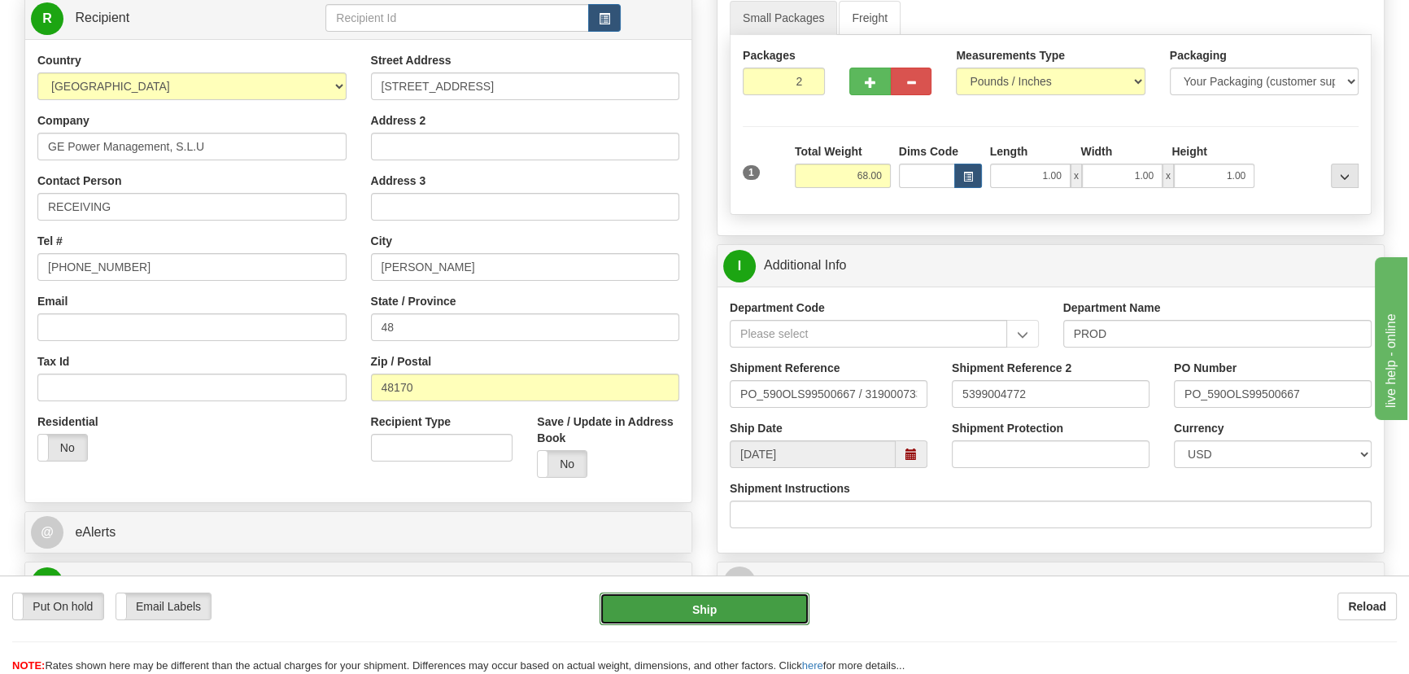
click at [751, 603] on button "Ship" at bounding box center [705, 608] width 211 height 33
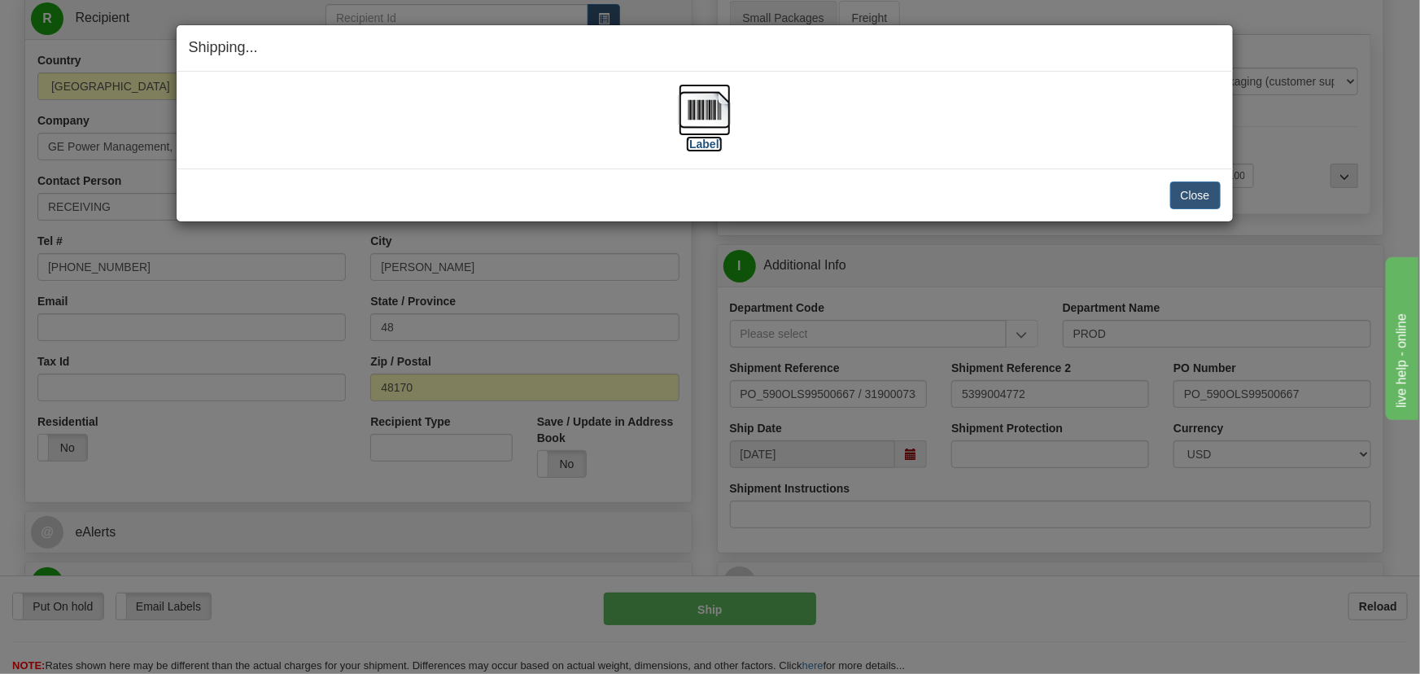
click at [704, 116] on img at bounding box center [705, 110] width 52 height 52
click at [1189, 190] on button "Close" at bounding box center [1195, 195] width 50 height 28
